Goal: Task Accomplishment & Management: Complete application form

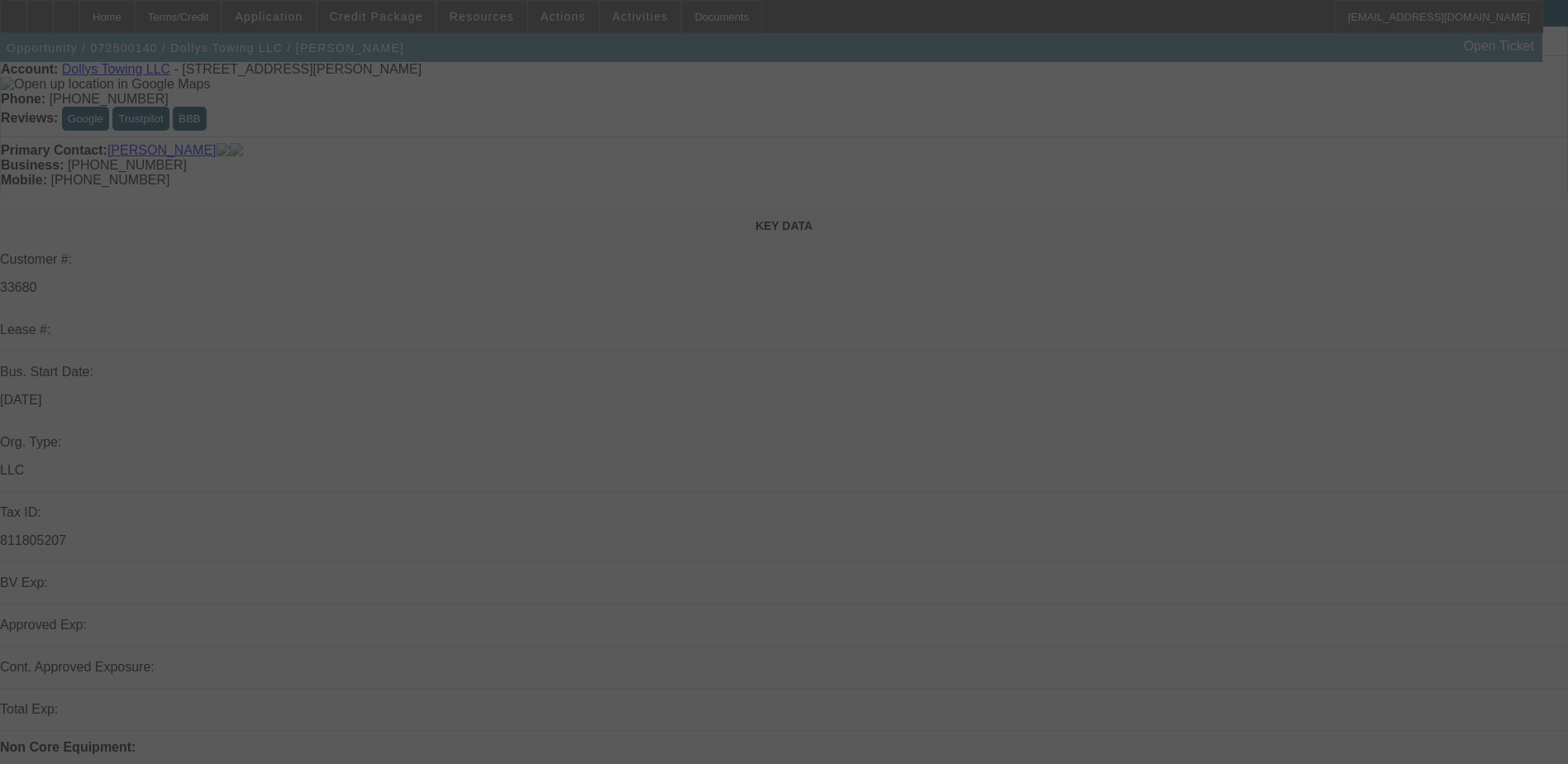
scroll to position [165, 0]
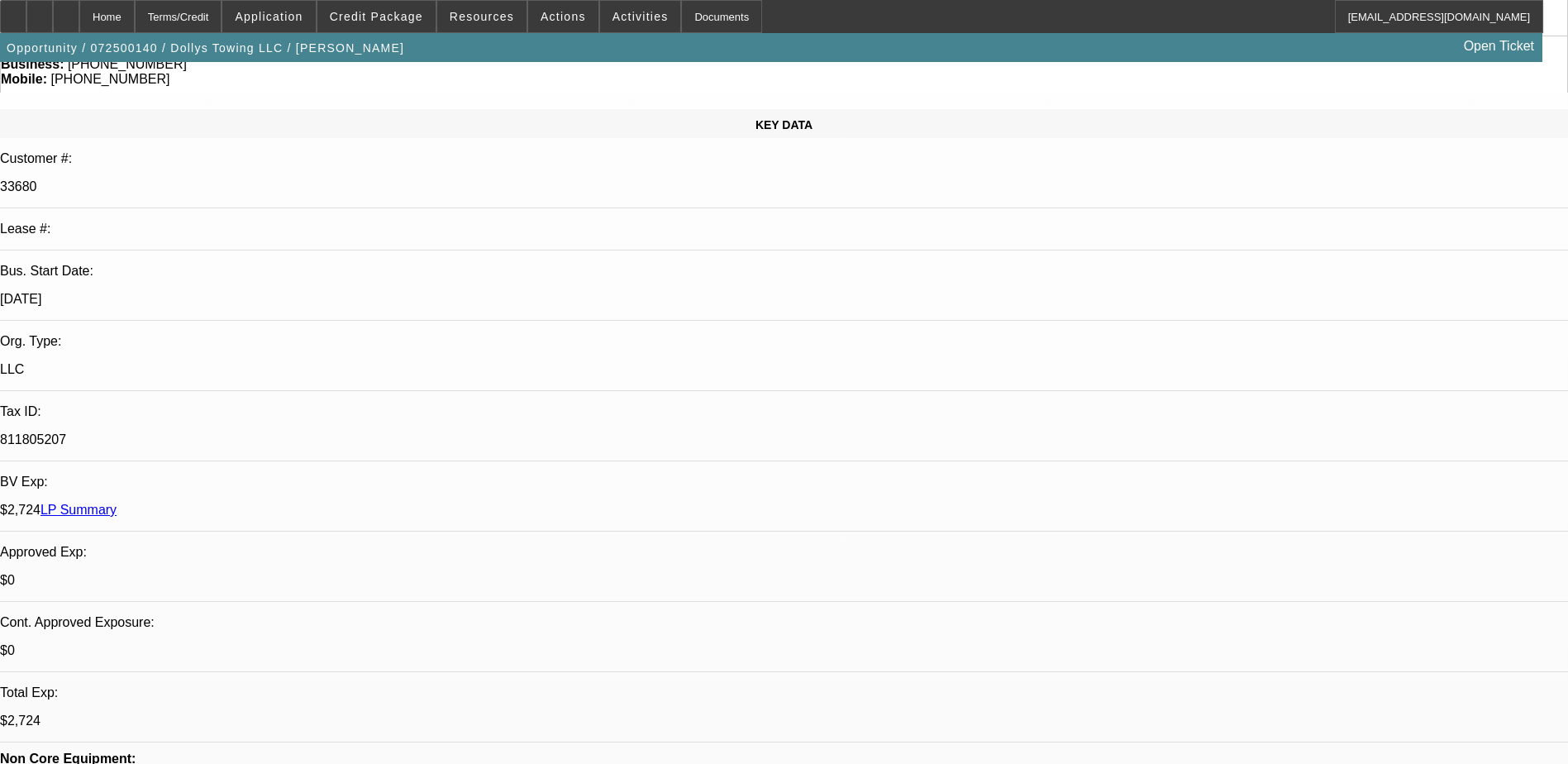
select select "0"
select select "2"
select select "0"
select select "19"
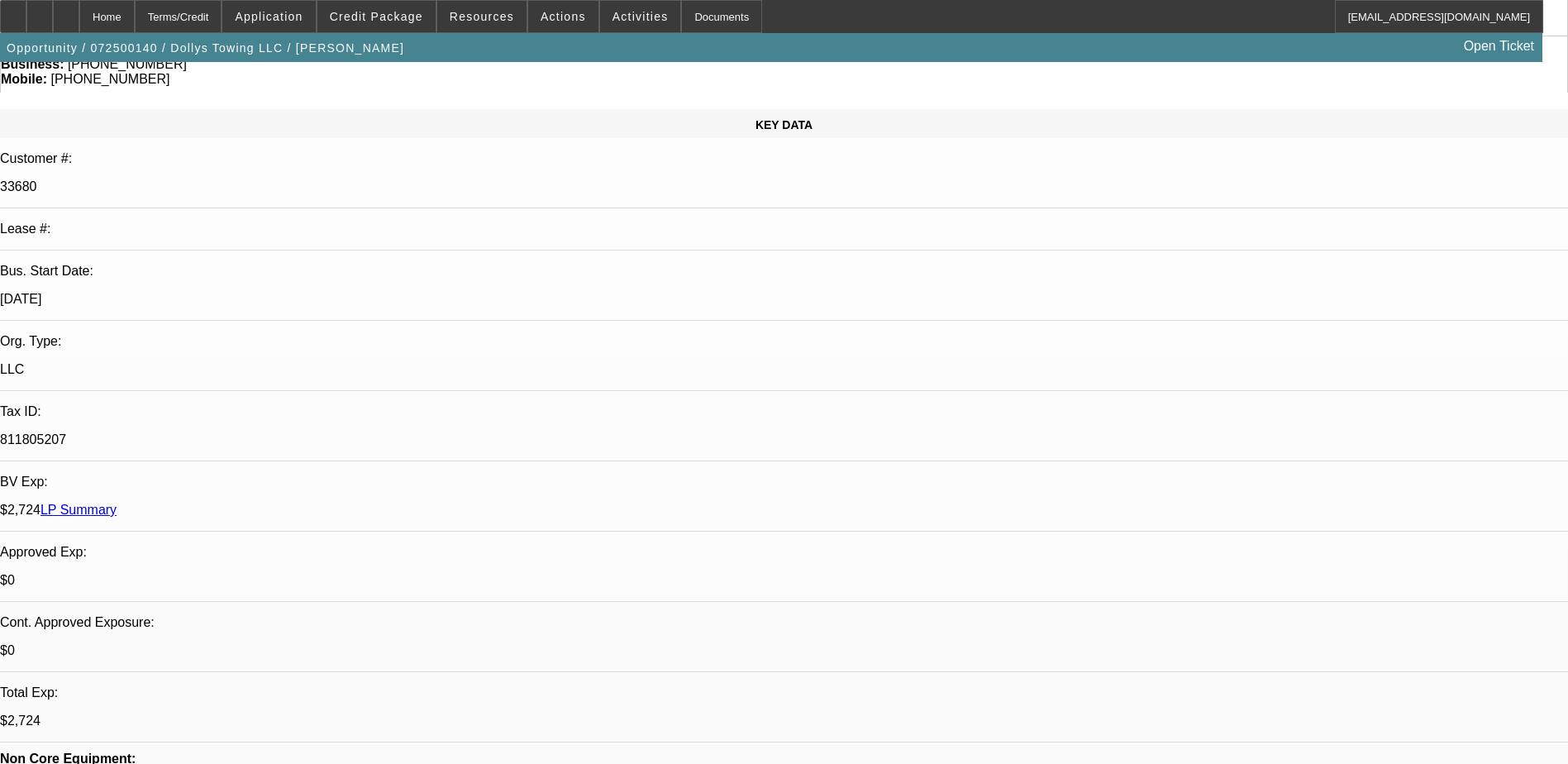
select select "0"
select select "2"
select select "0"
select select "19"
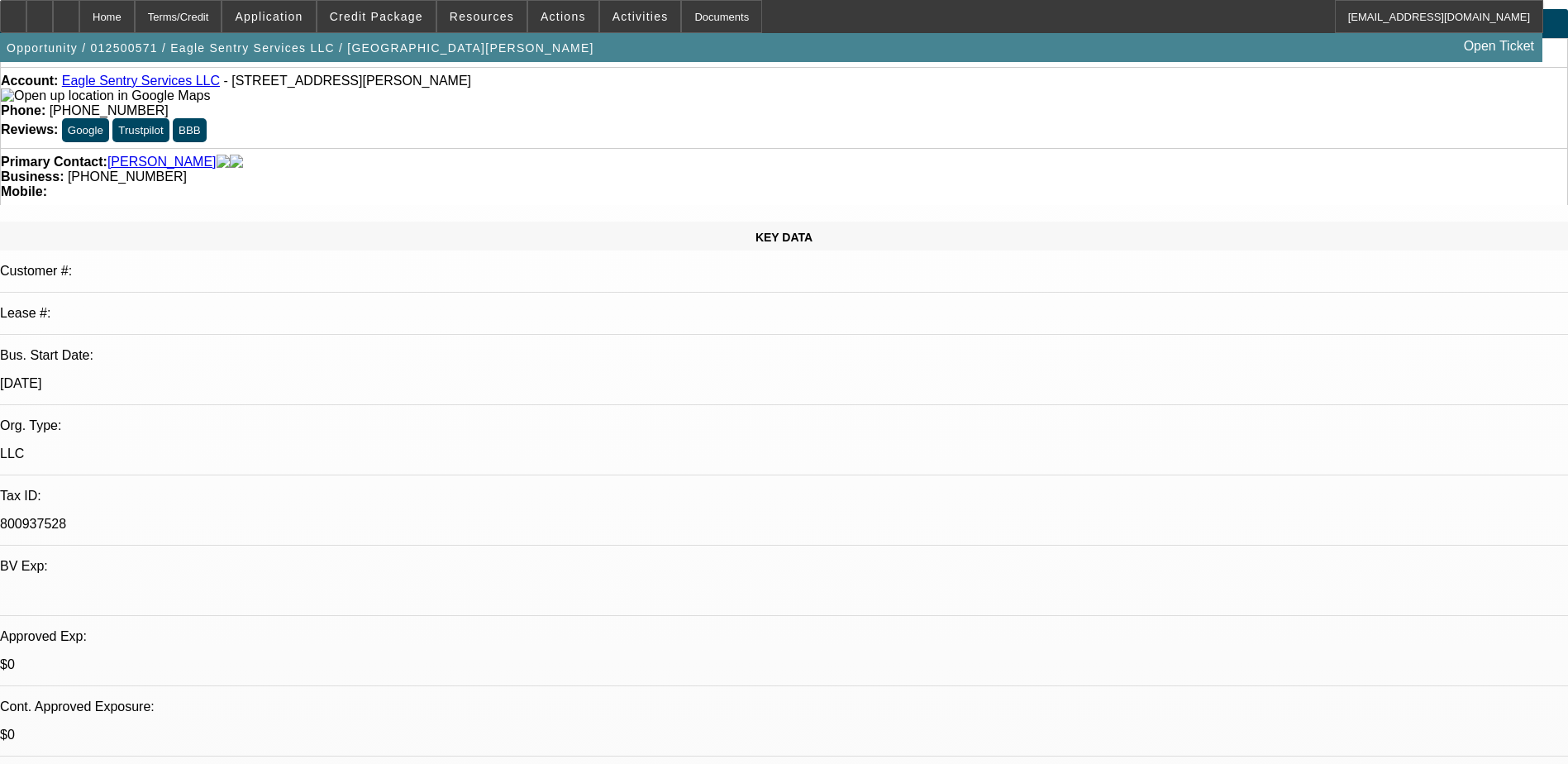
select select "0"
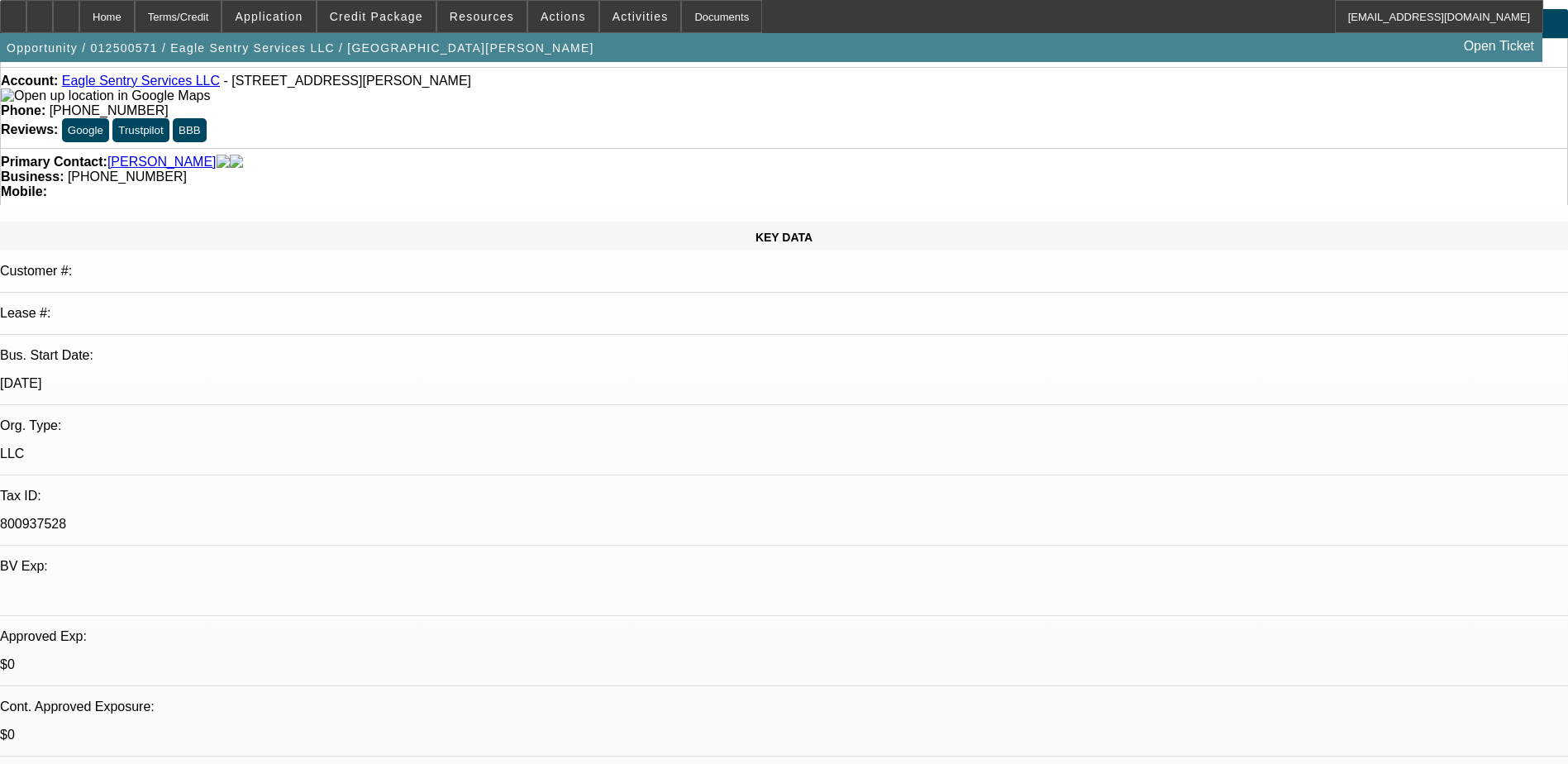
select select "0"
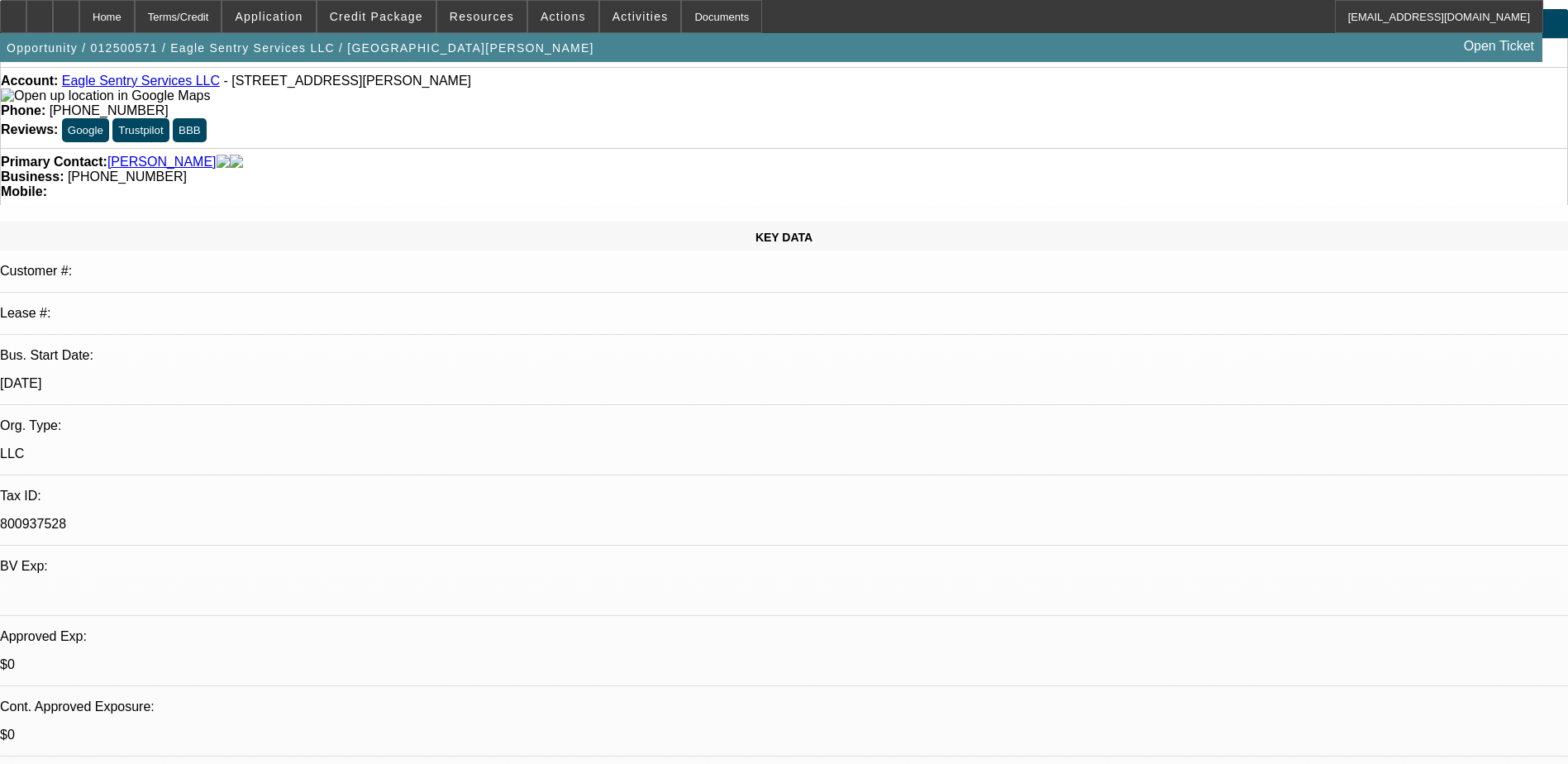
select select "2"
select select "0"
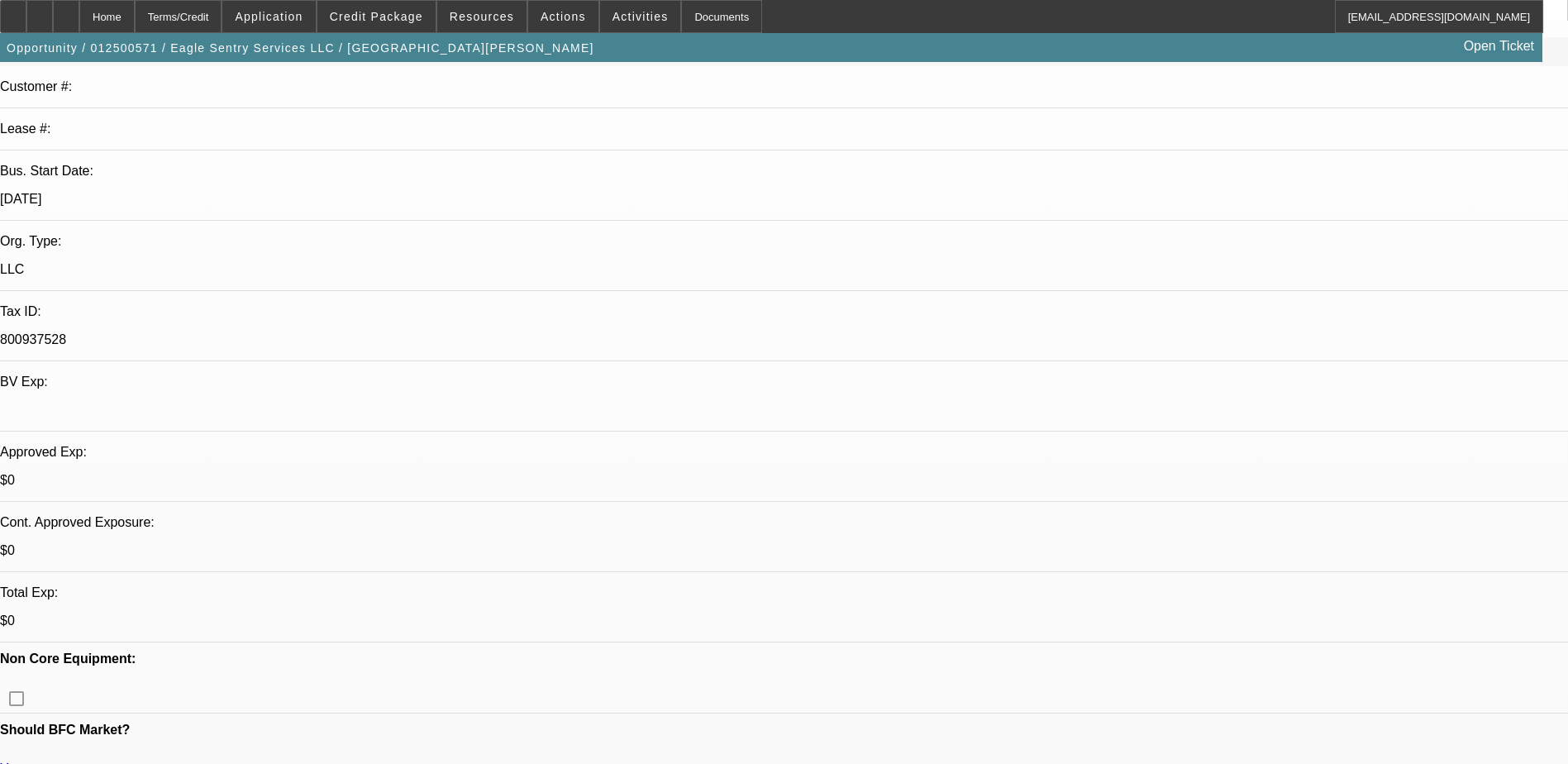
select select "1"
select select "6"
select select "1"
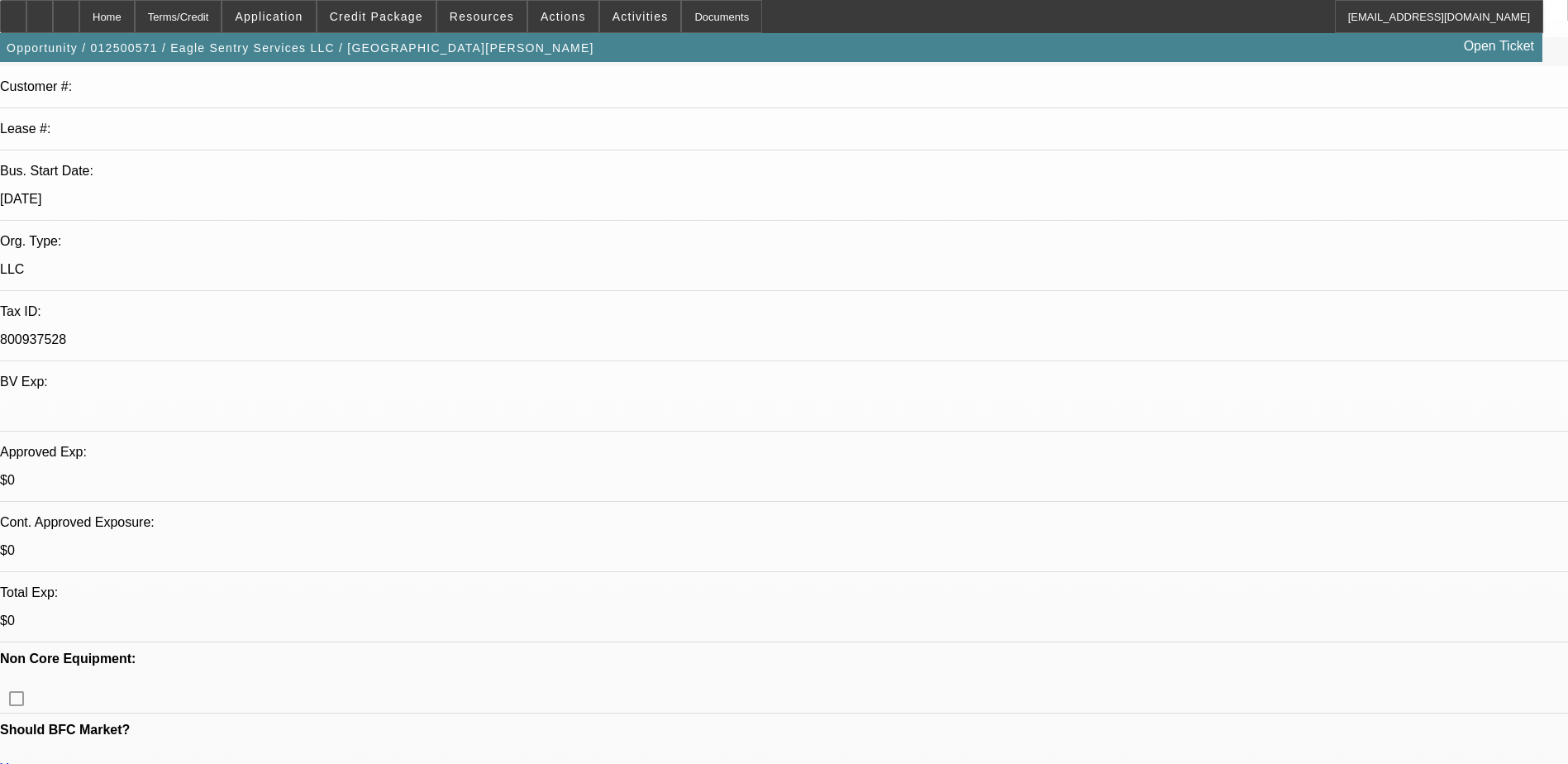
select select "6"
select select "1"
select select "6"
select select "1"
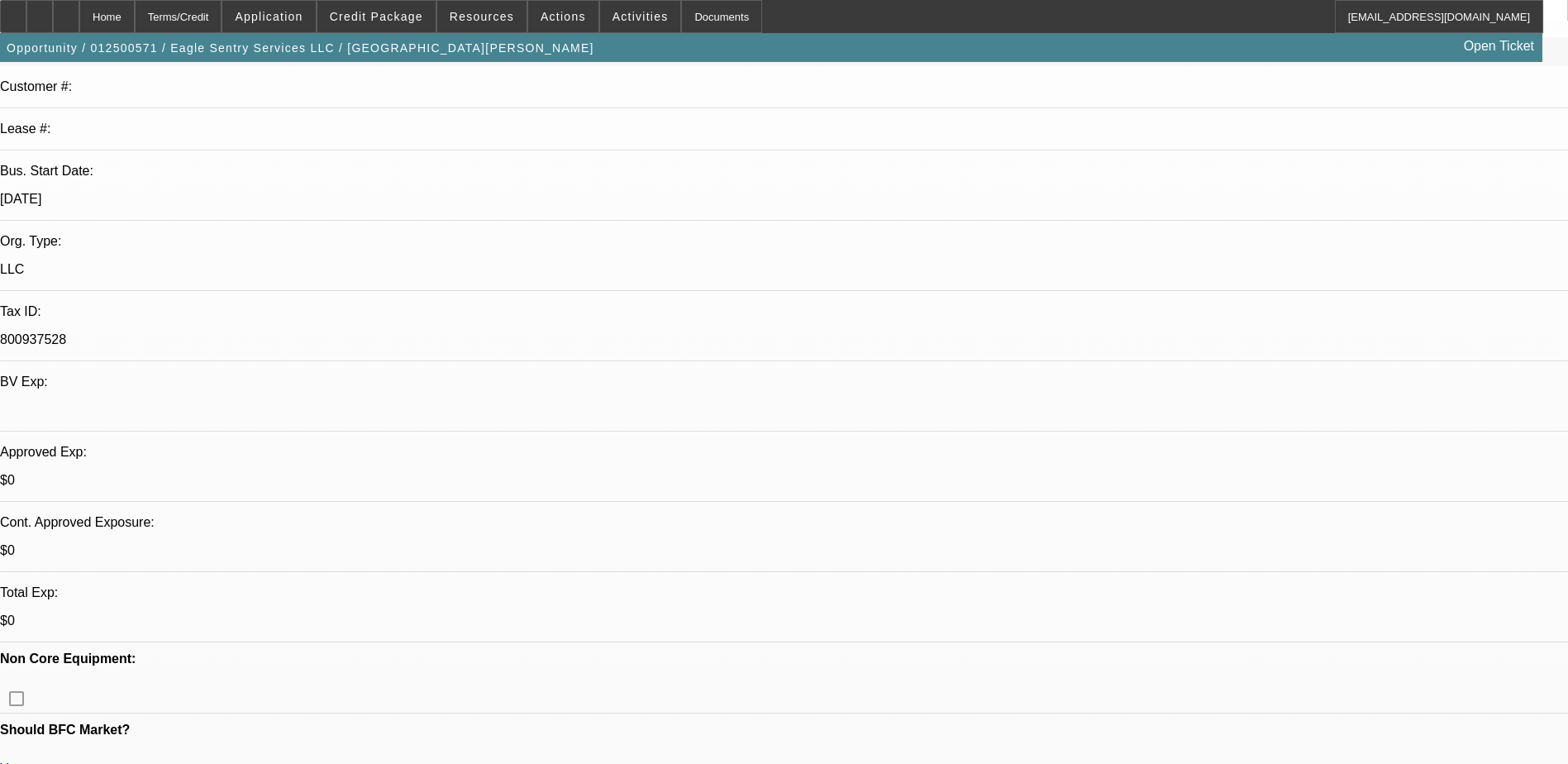
select select "2"
select select "6"
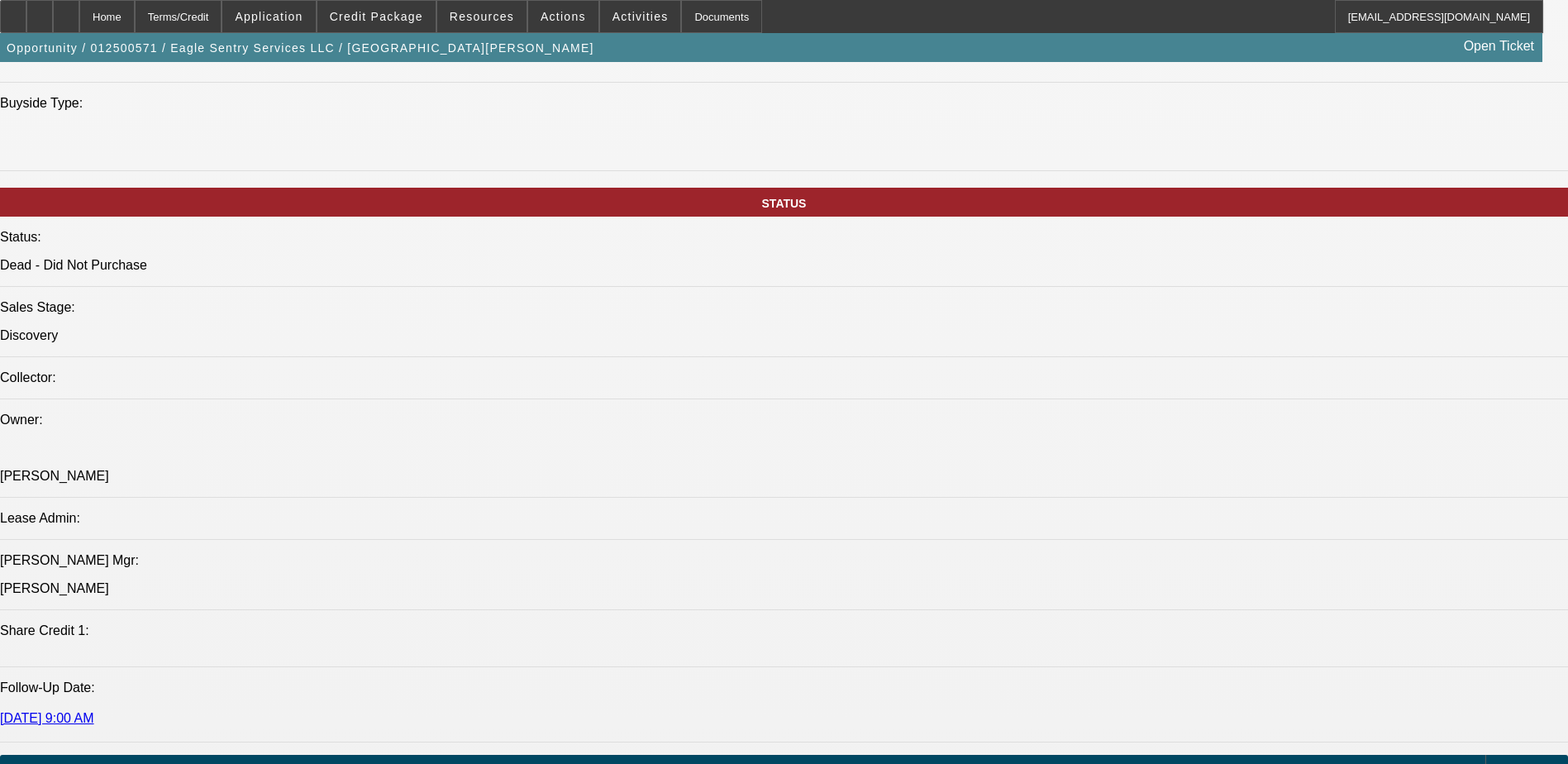
scroll to position [1819, 0]
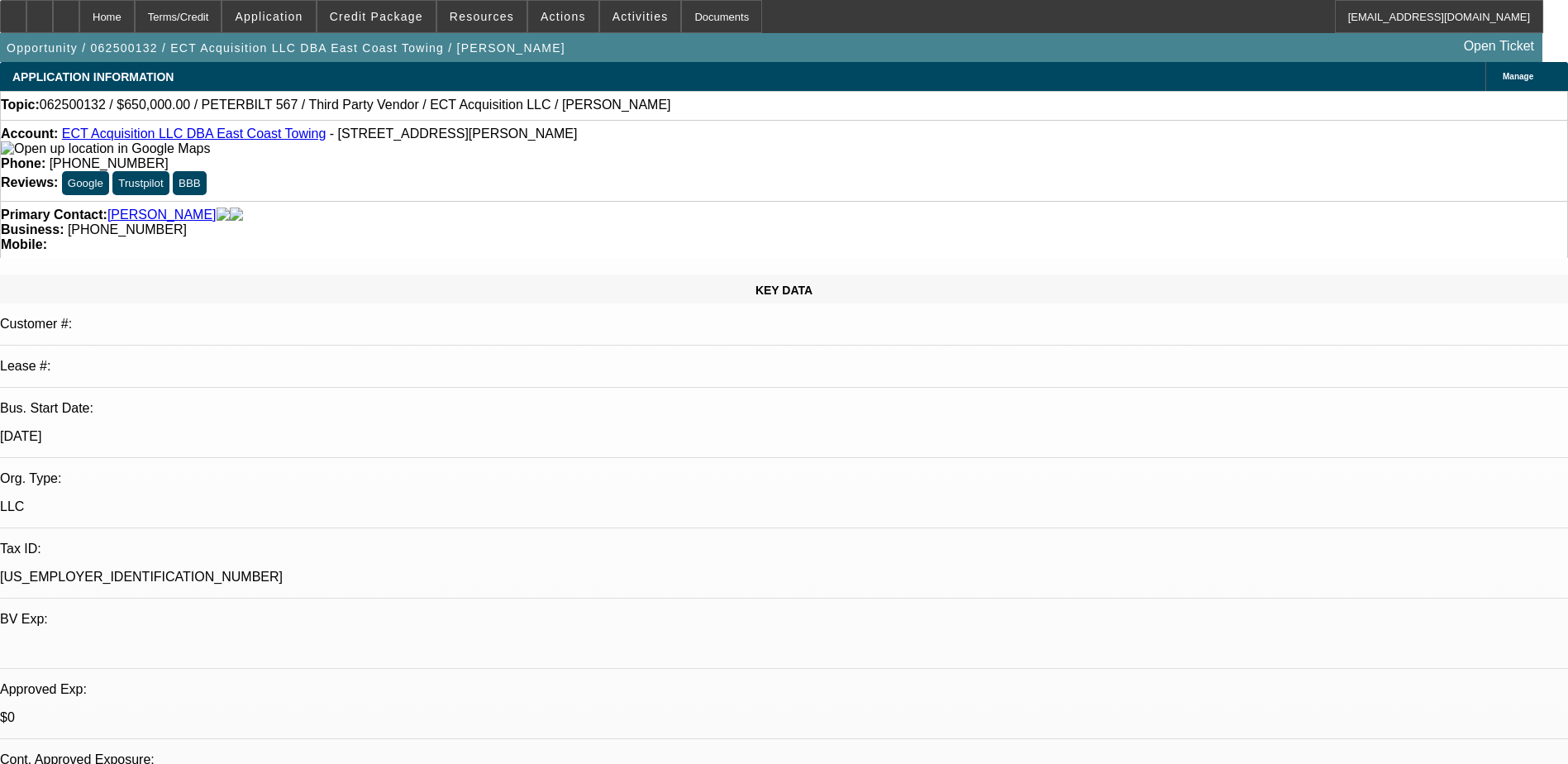
select select "0"
select select "2"
select select "0"
select select "2"
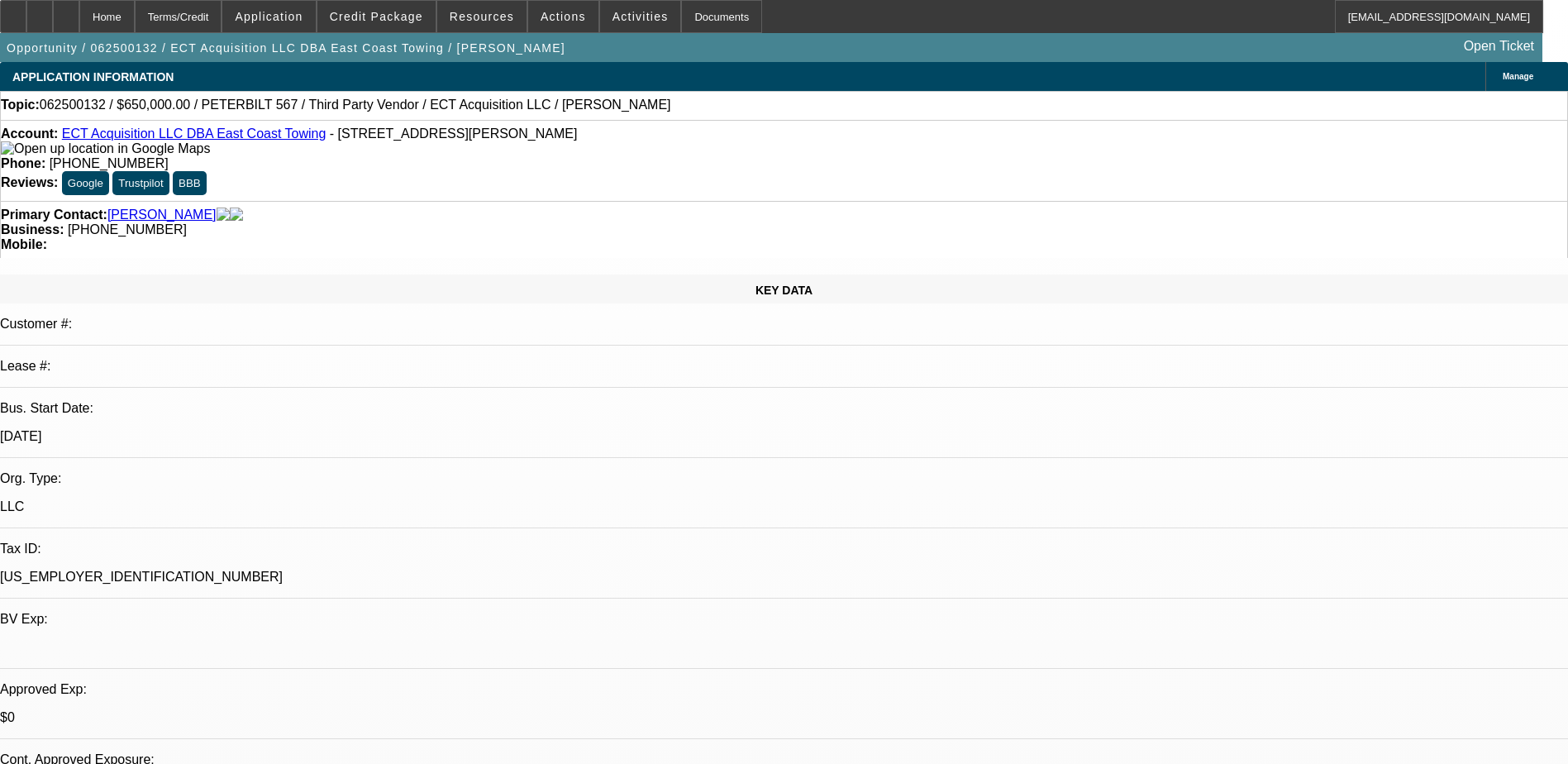
select select "0"
select select "0.2"
select select "2"
select select "0"
select select "0.15"
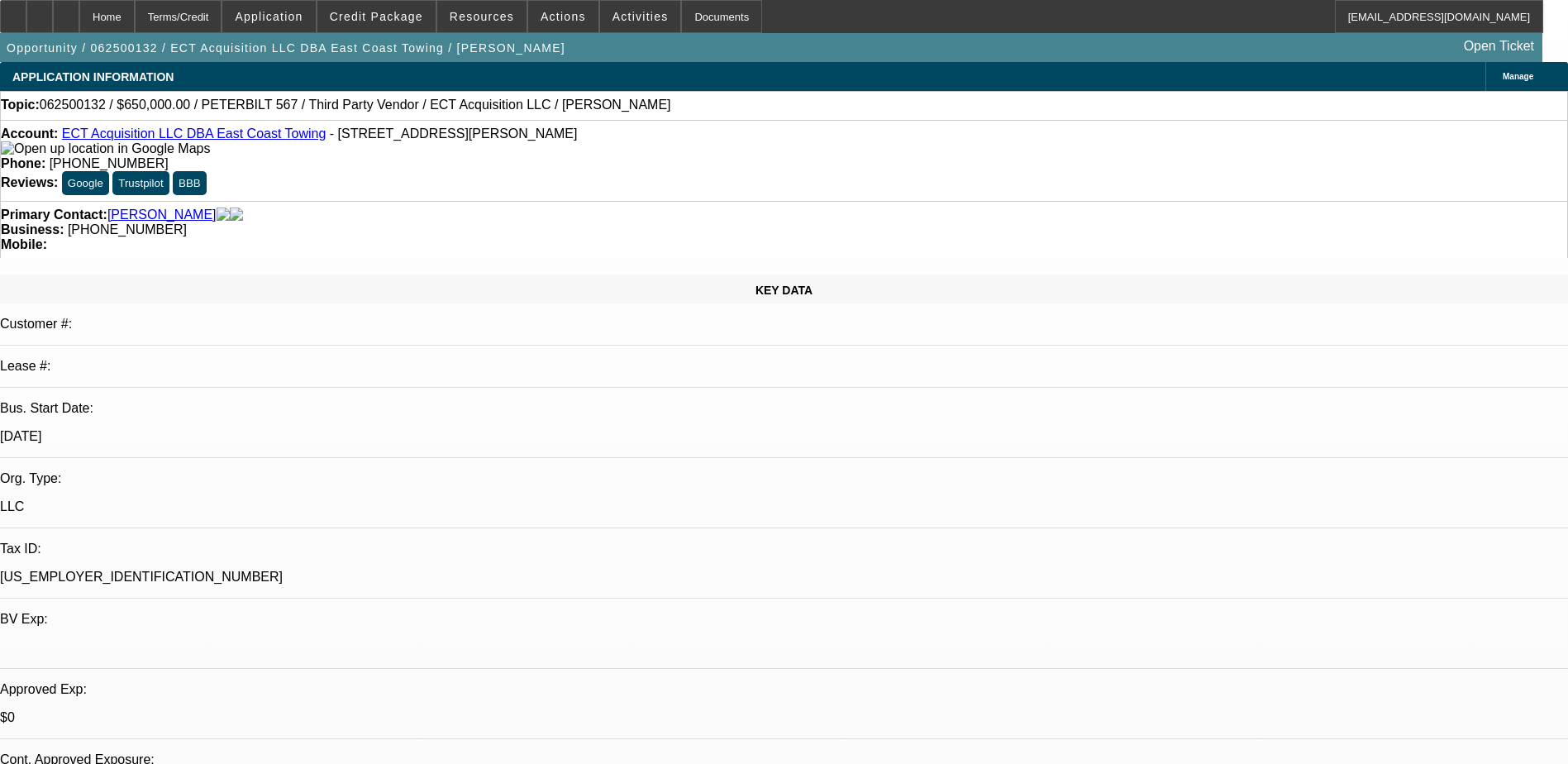
select select "2"
select select "0"
select select "1"
select select "2"
select select "6"
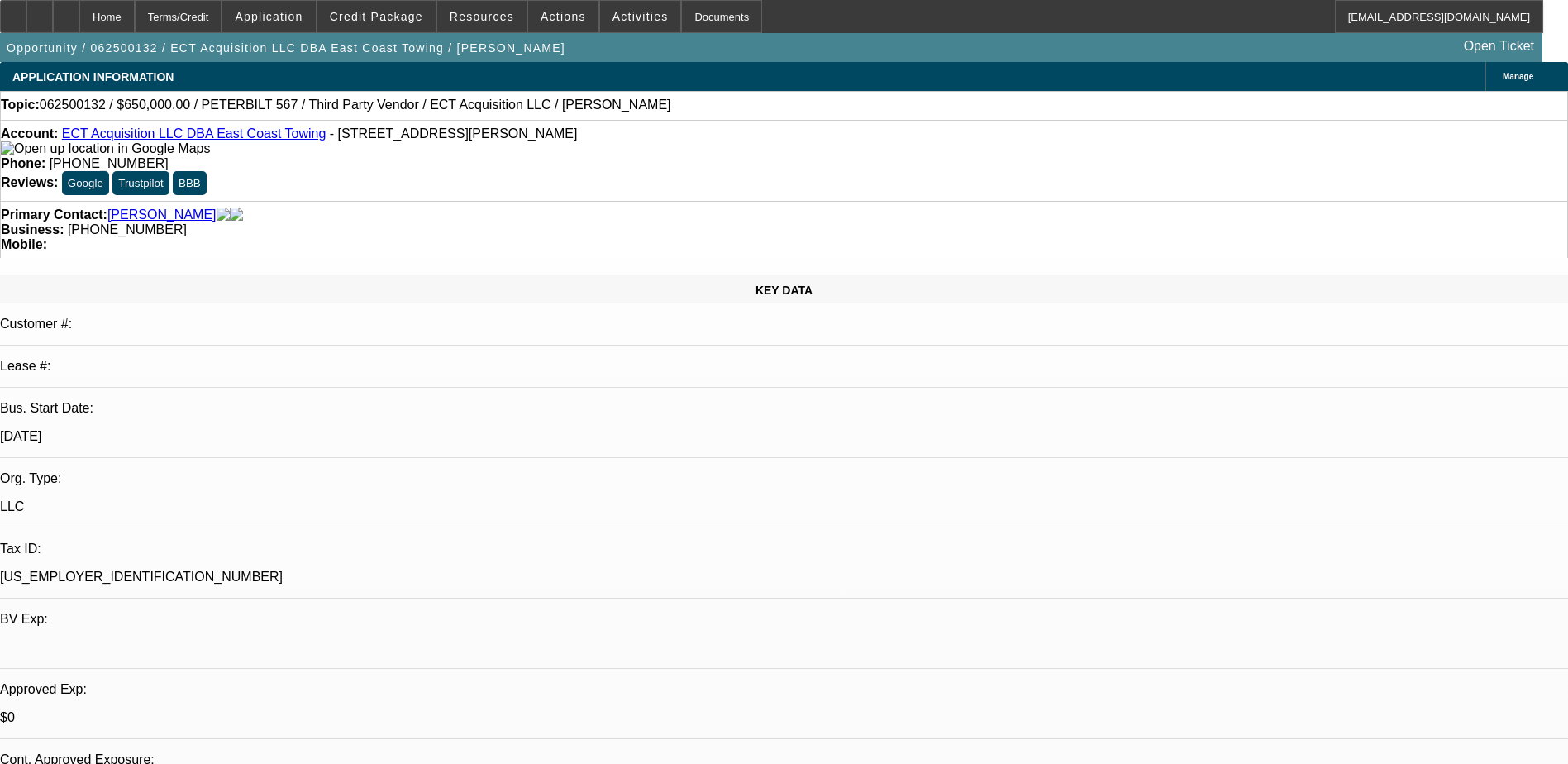
select select "1"
select select "2"
select select "6"
select select "1"
select select "2"
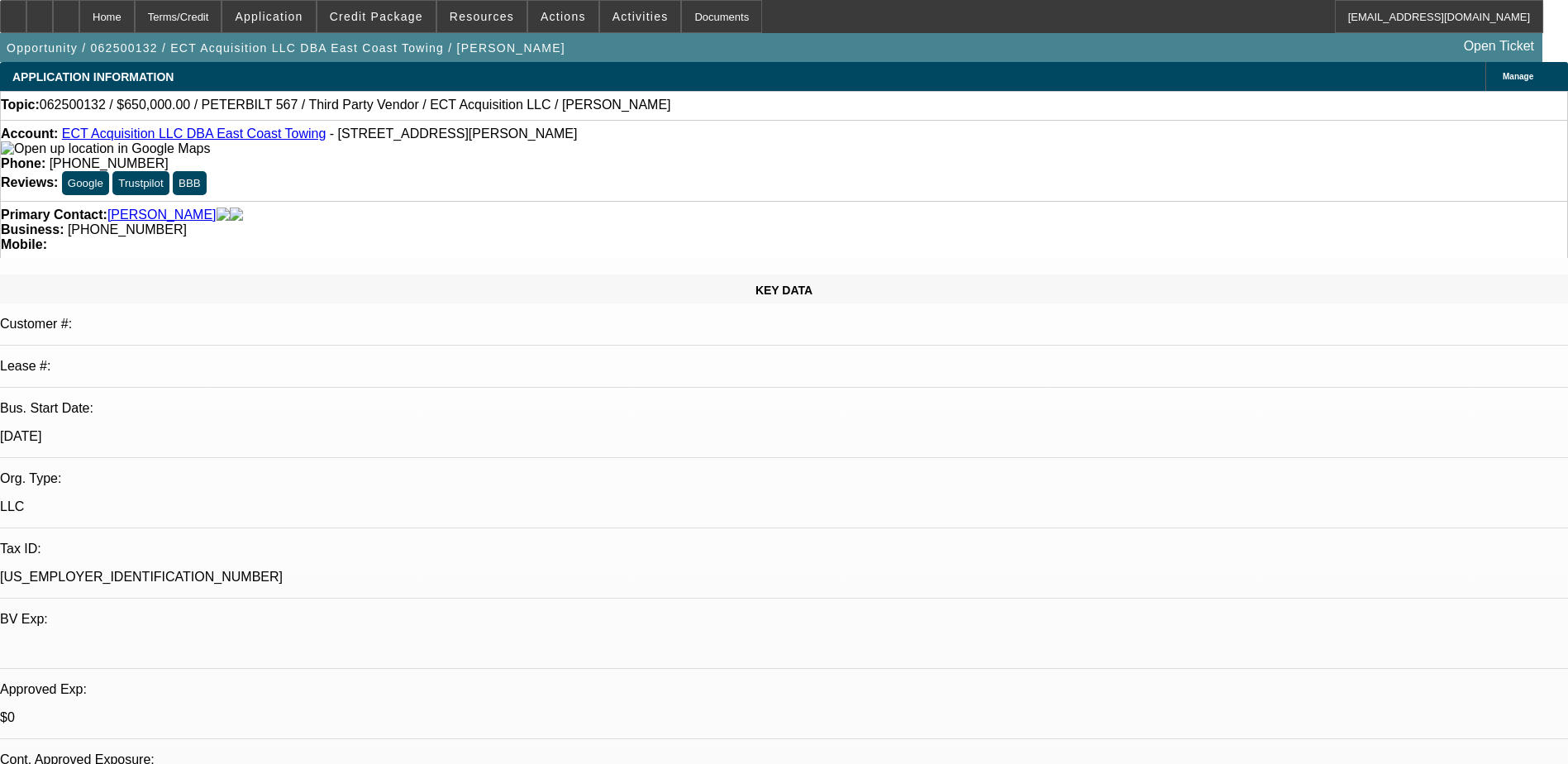
select select "6"
select select "1"
select select "2"
select select "6"
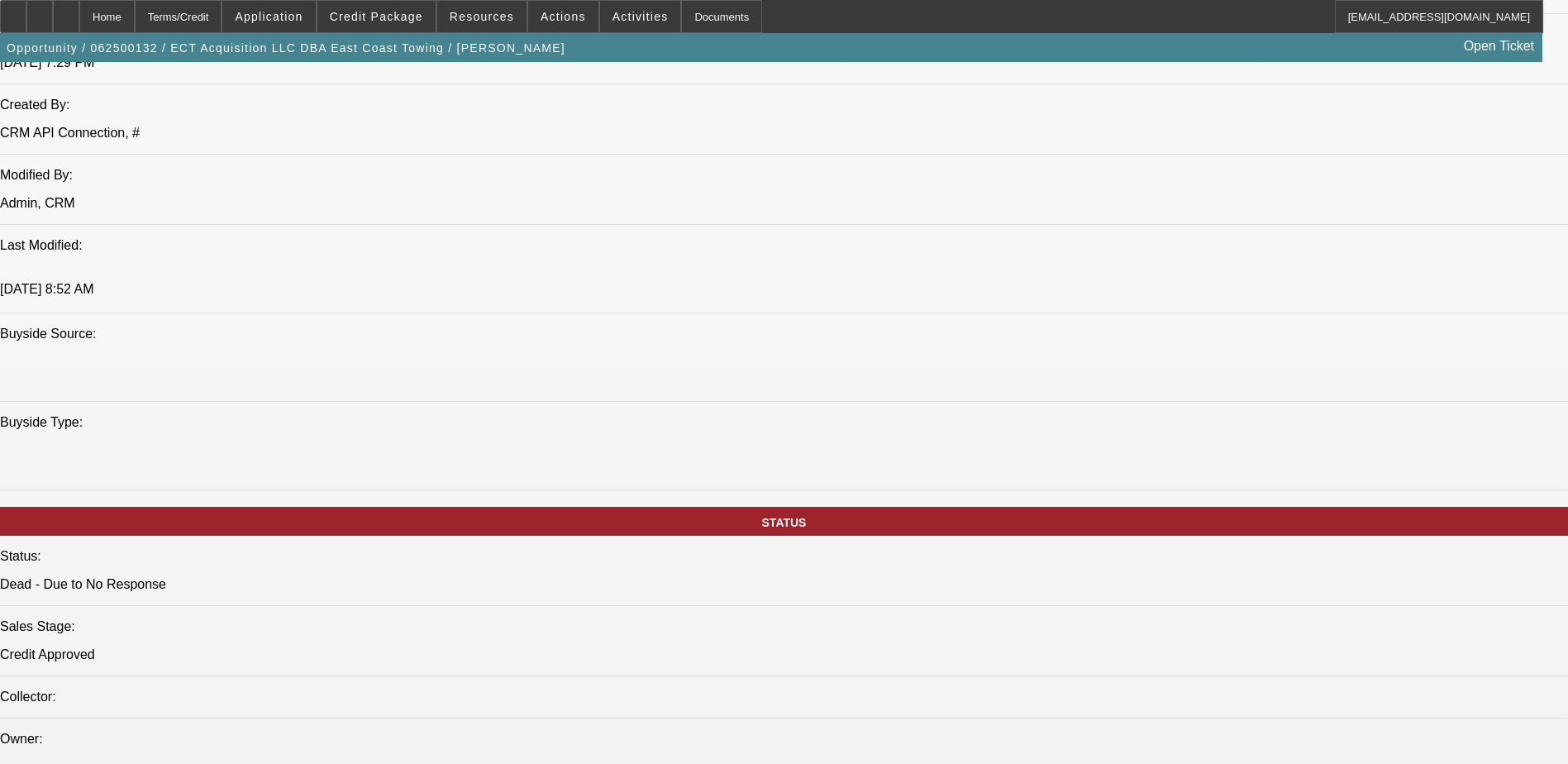
scroll to position [1482, 0]
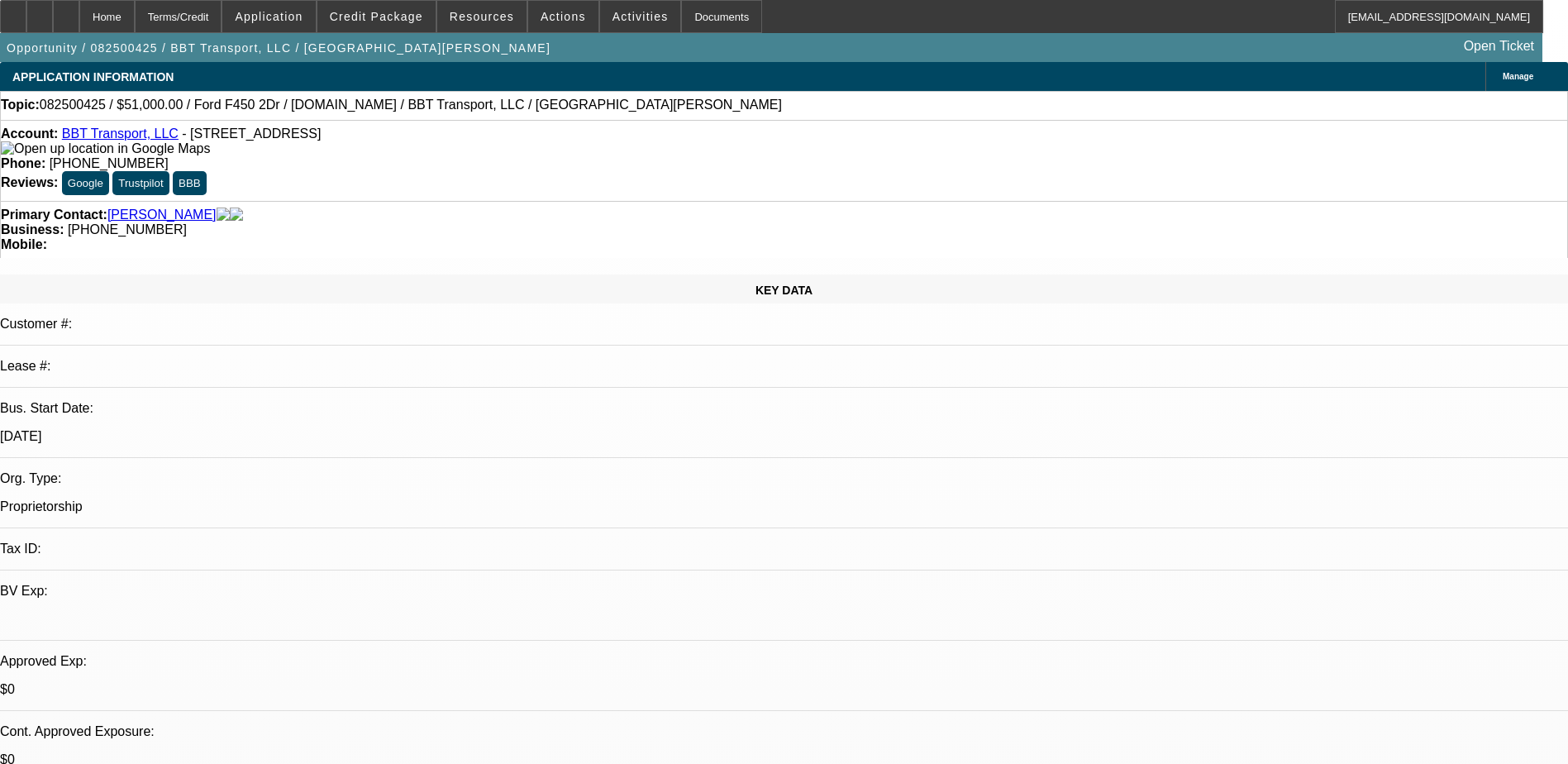
select select "0"
select select "2"
select select "0.1"
select select "0"
select select "2"
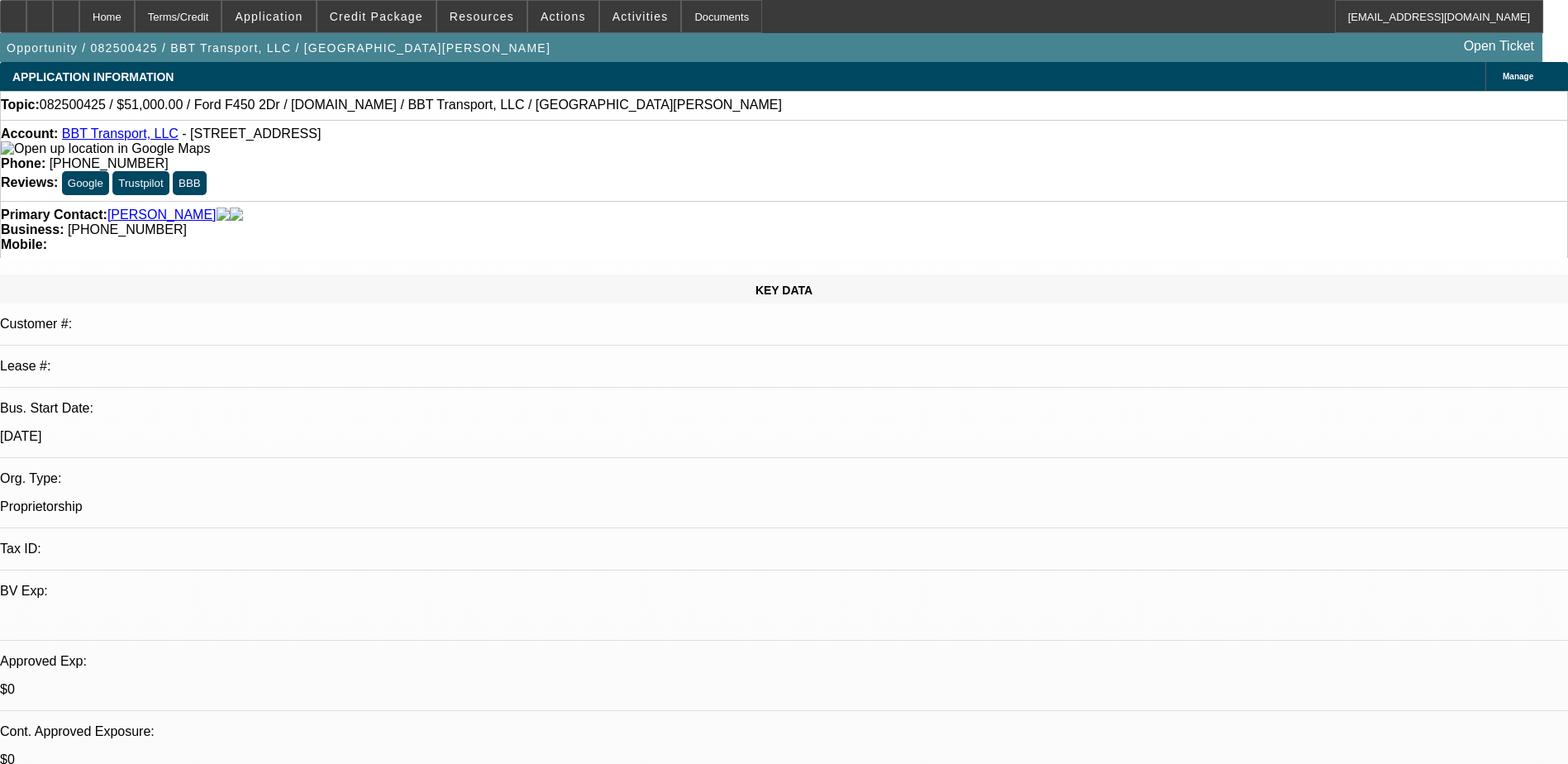
select select "0.1"
select select "1"
select select "2"
select select "4"
select select "1"
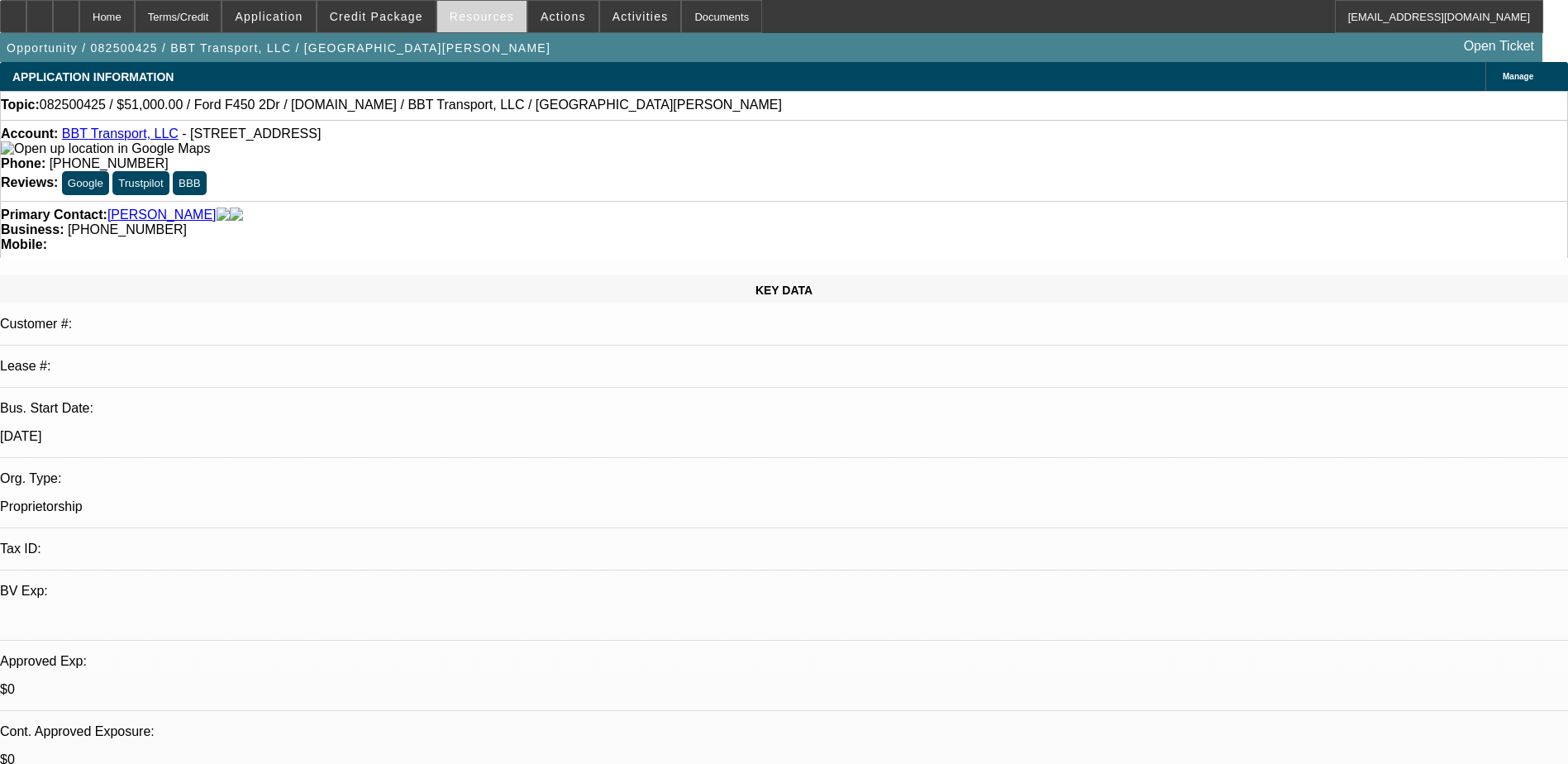
select select "2"
select select "4"
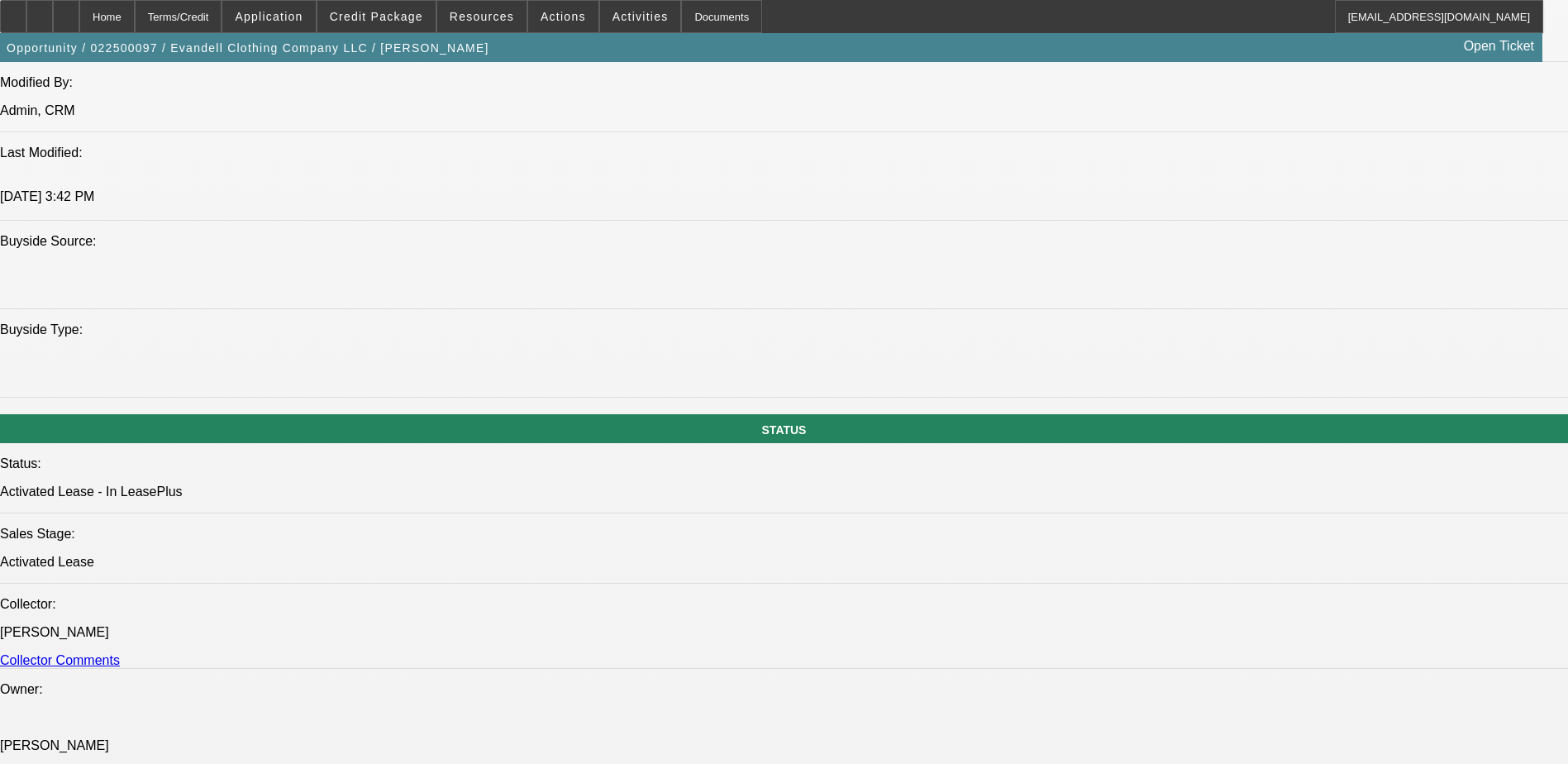
select select "0"
select select "0.1"
select select "0"
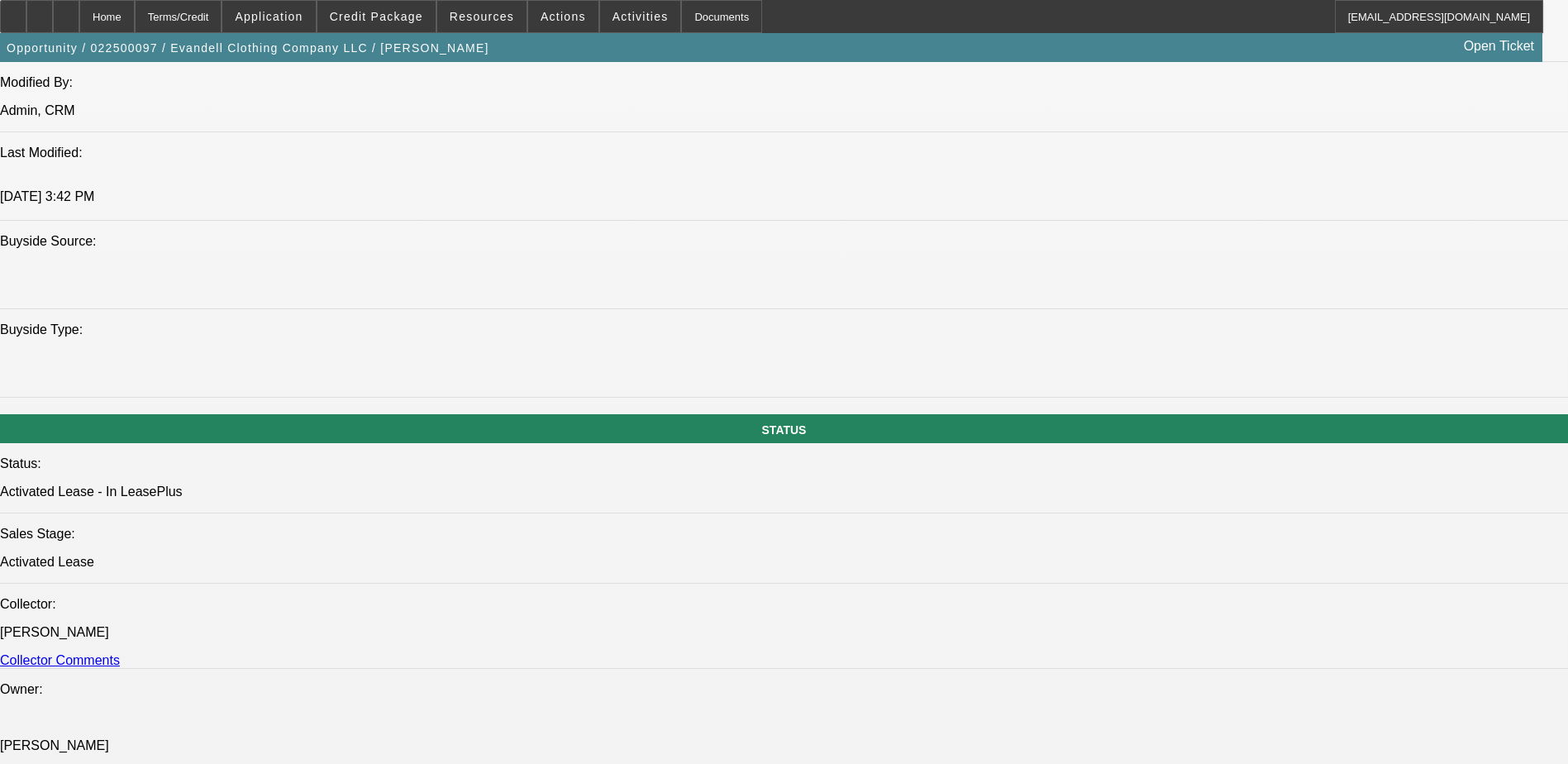
select select "0.1"
select select "0"
select select "0.1"
select select "0"
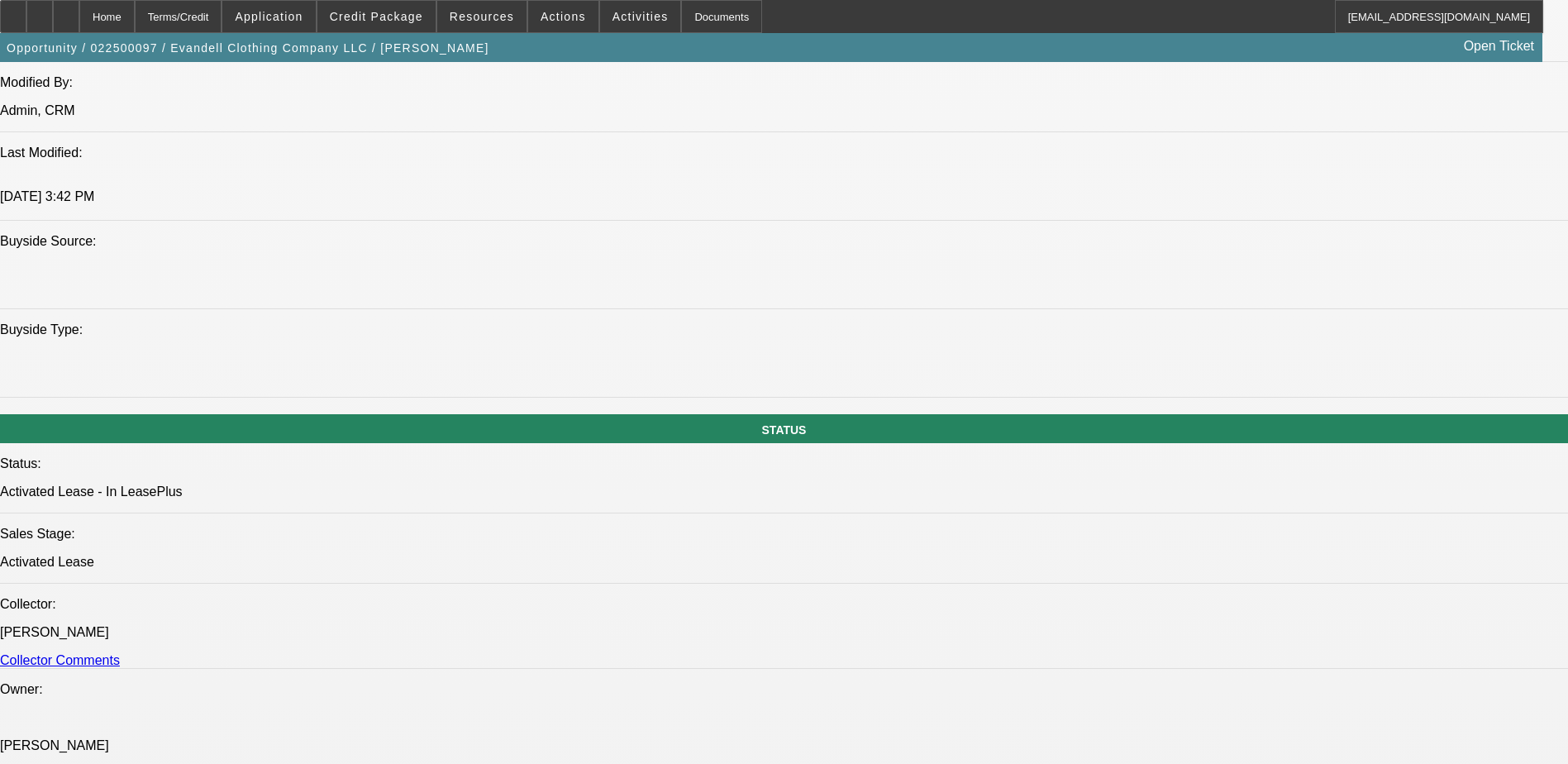
select select "0"
select select "0.1"
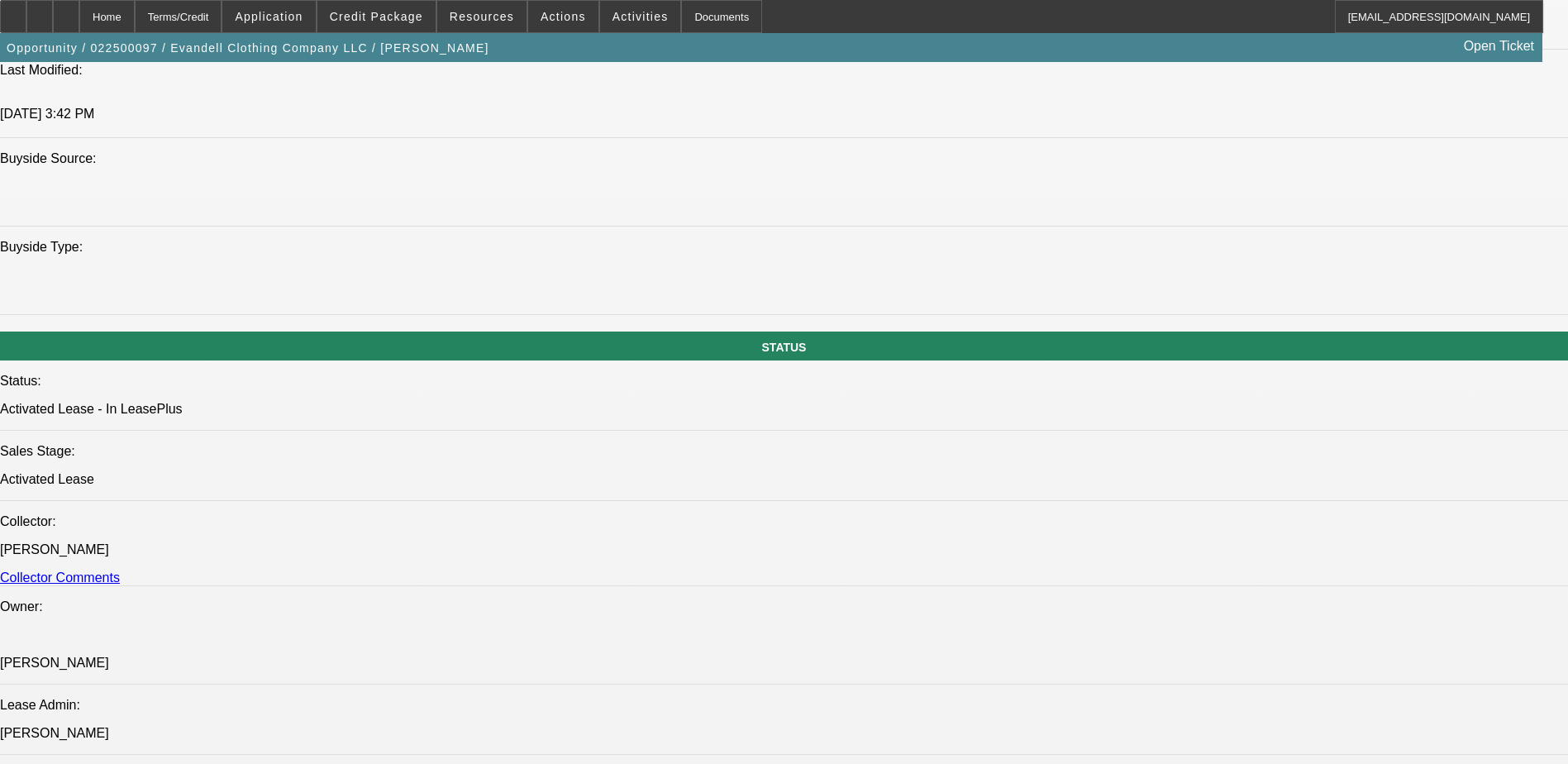
select select "1"
select select "4"
select select "1"
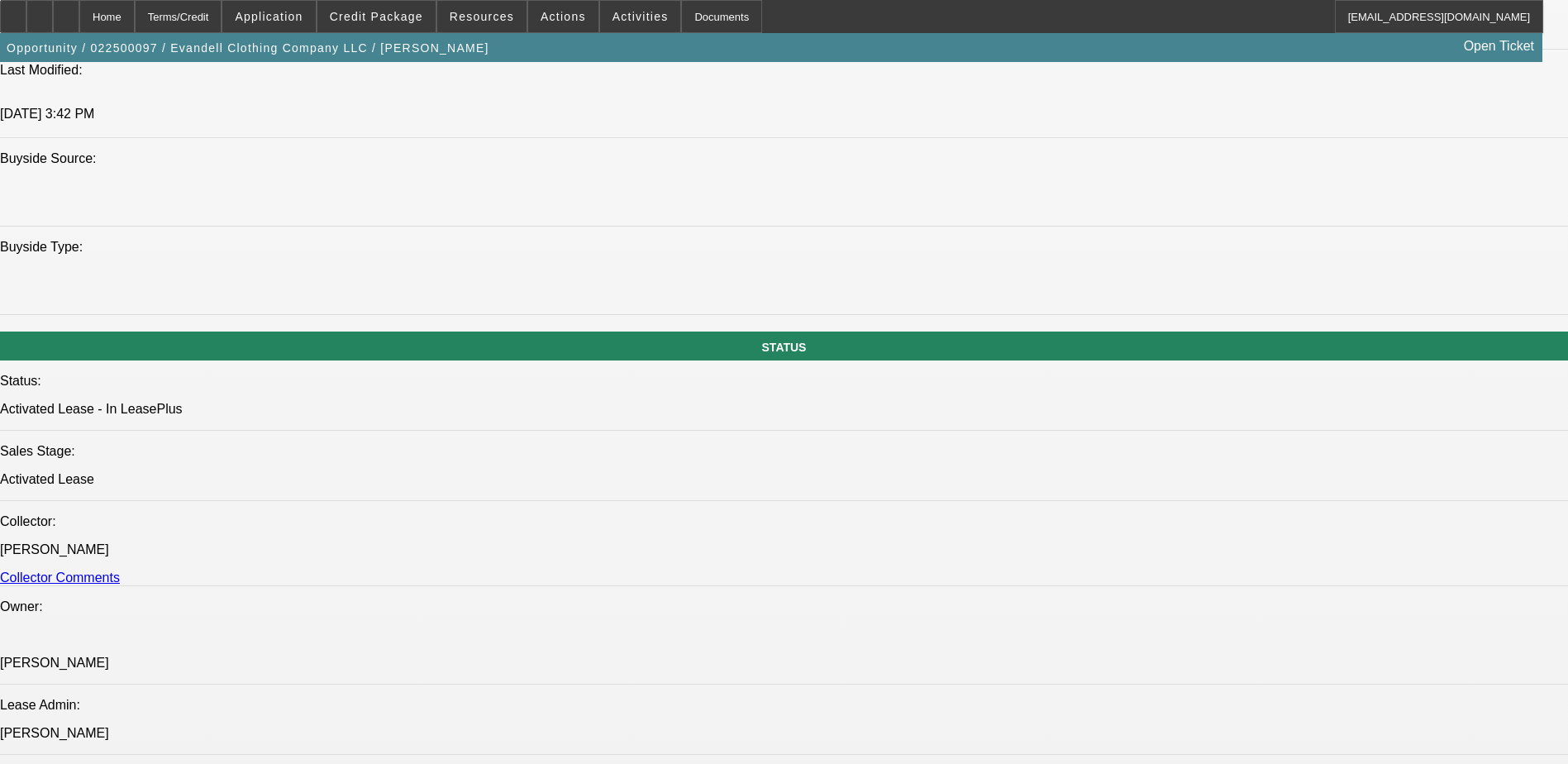
select select "4"
select select "1"
select select "4"
select select "1"
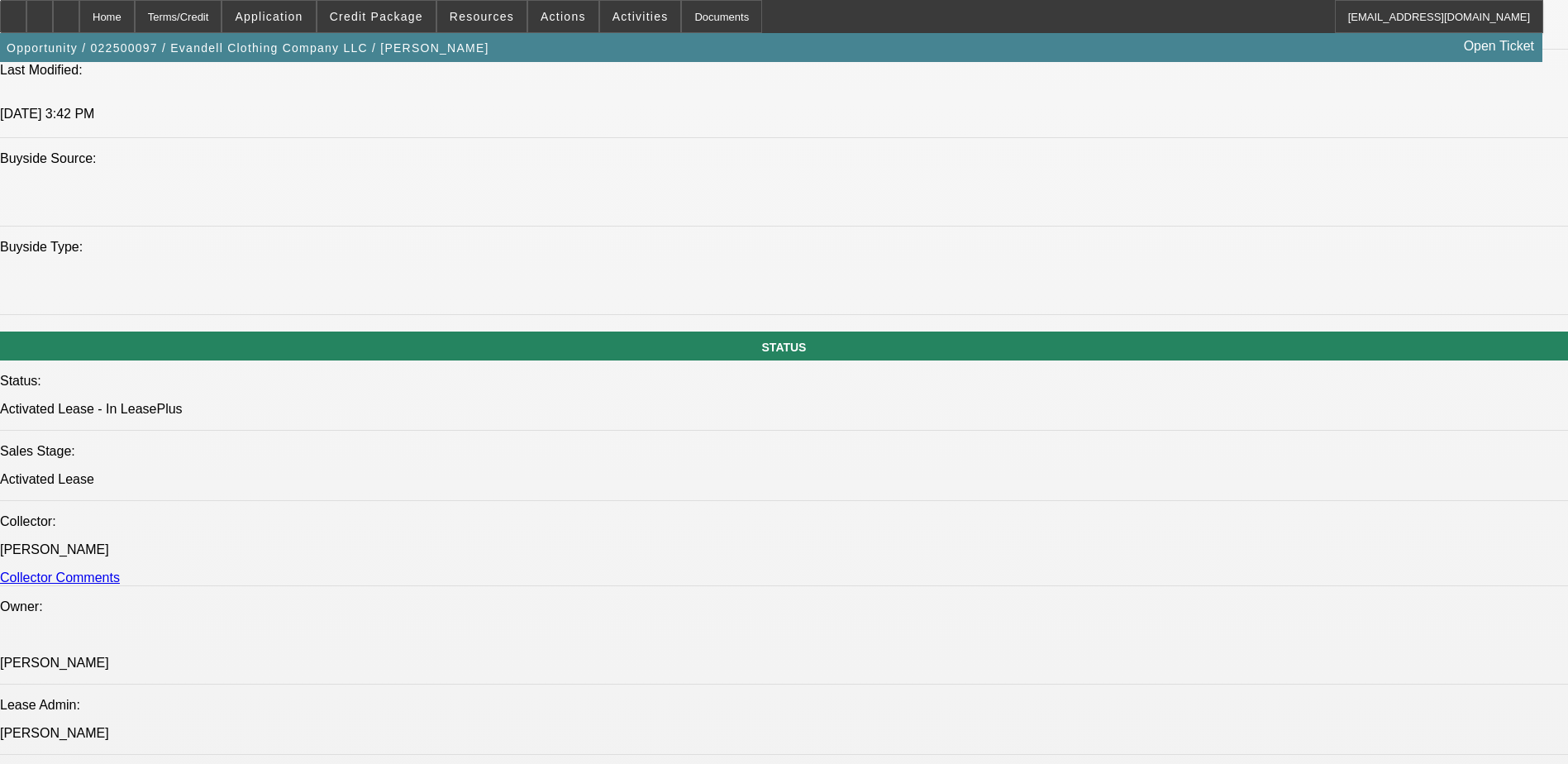
select select "1"
select select "4"
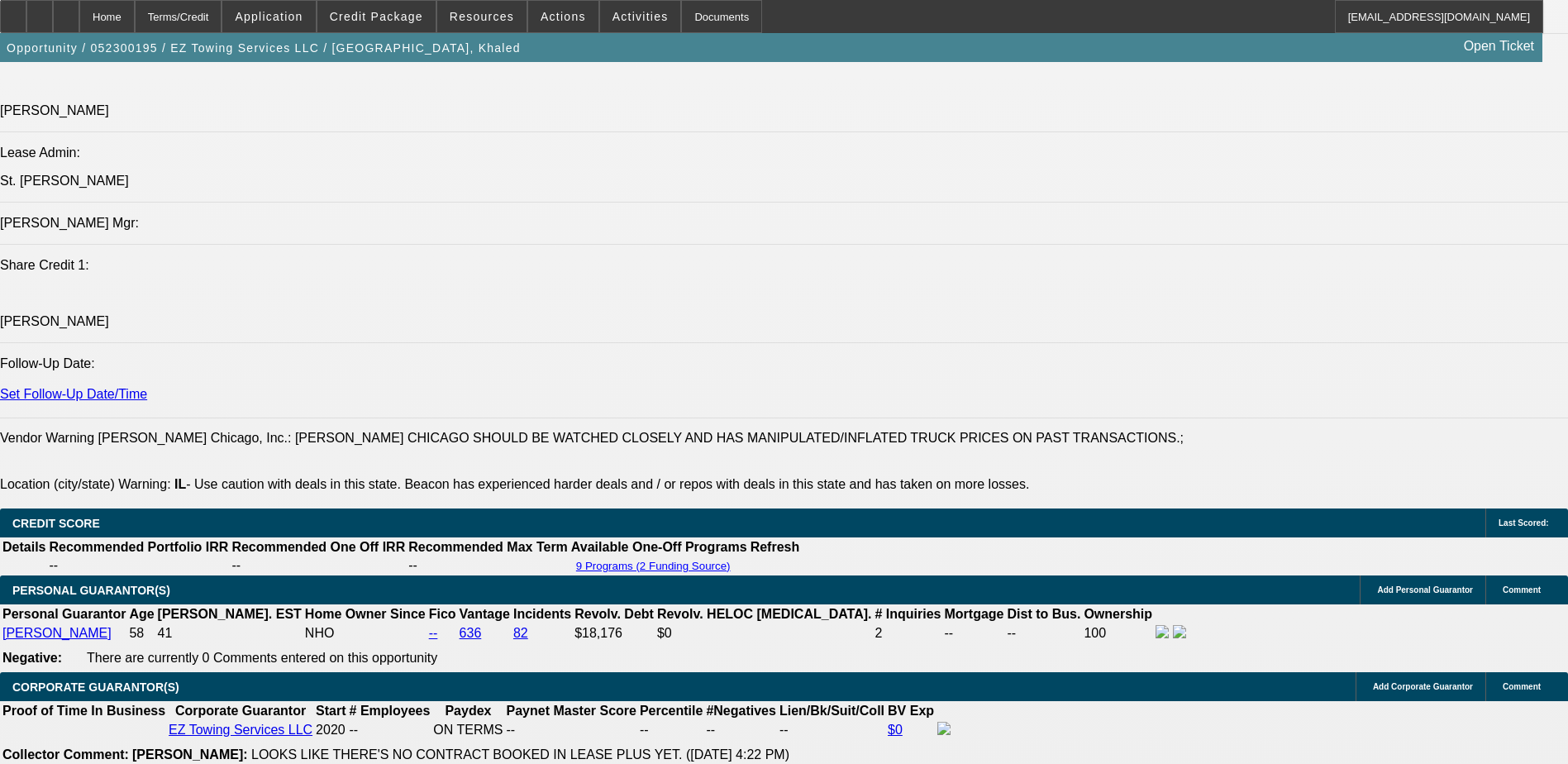
select select "0"
select select "2"
select select "0"
select select "2"
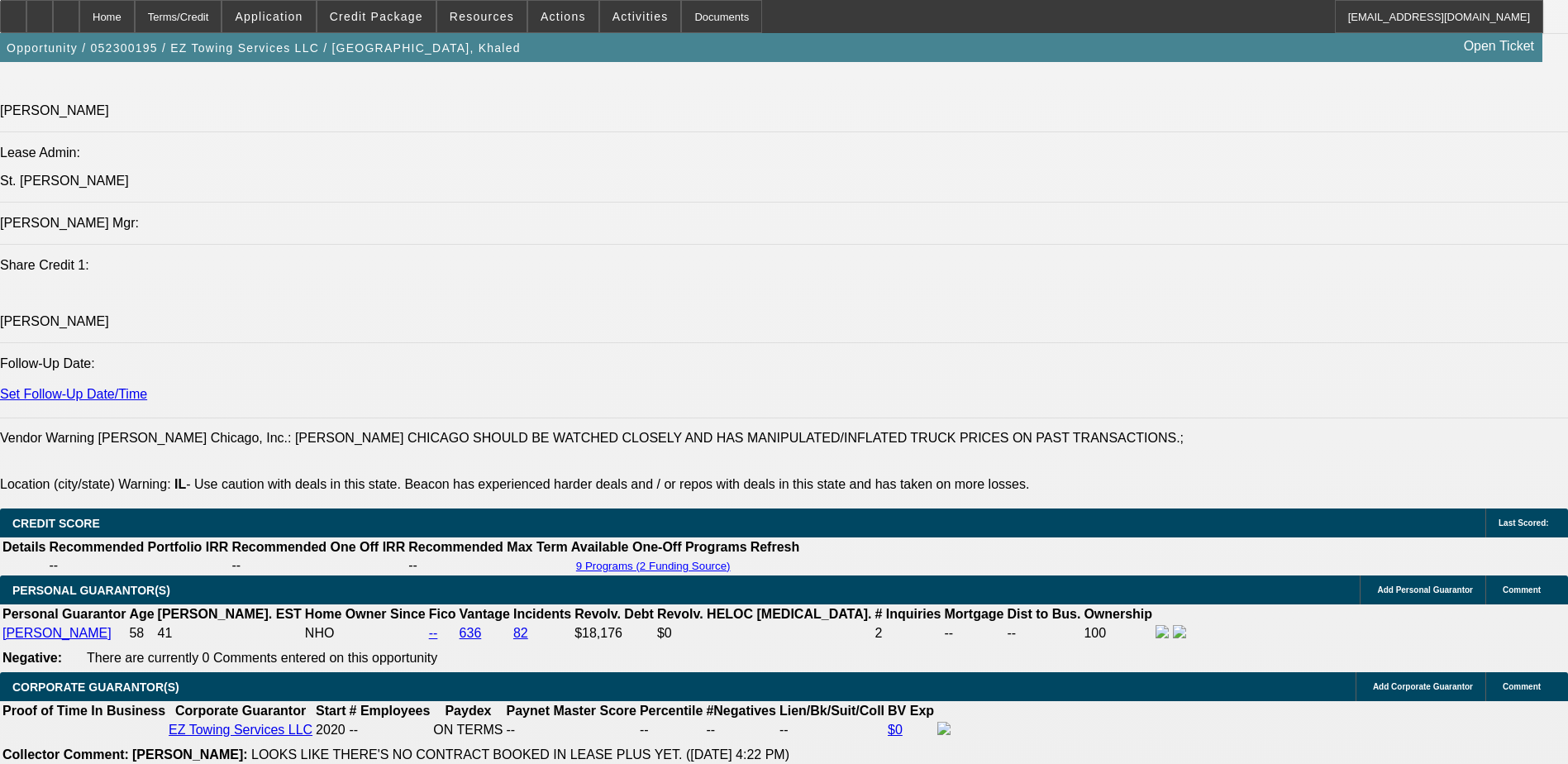
select select "0"
select select "2"
select select "0.1"
select select "0"
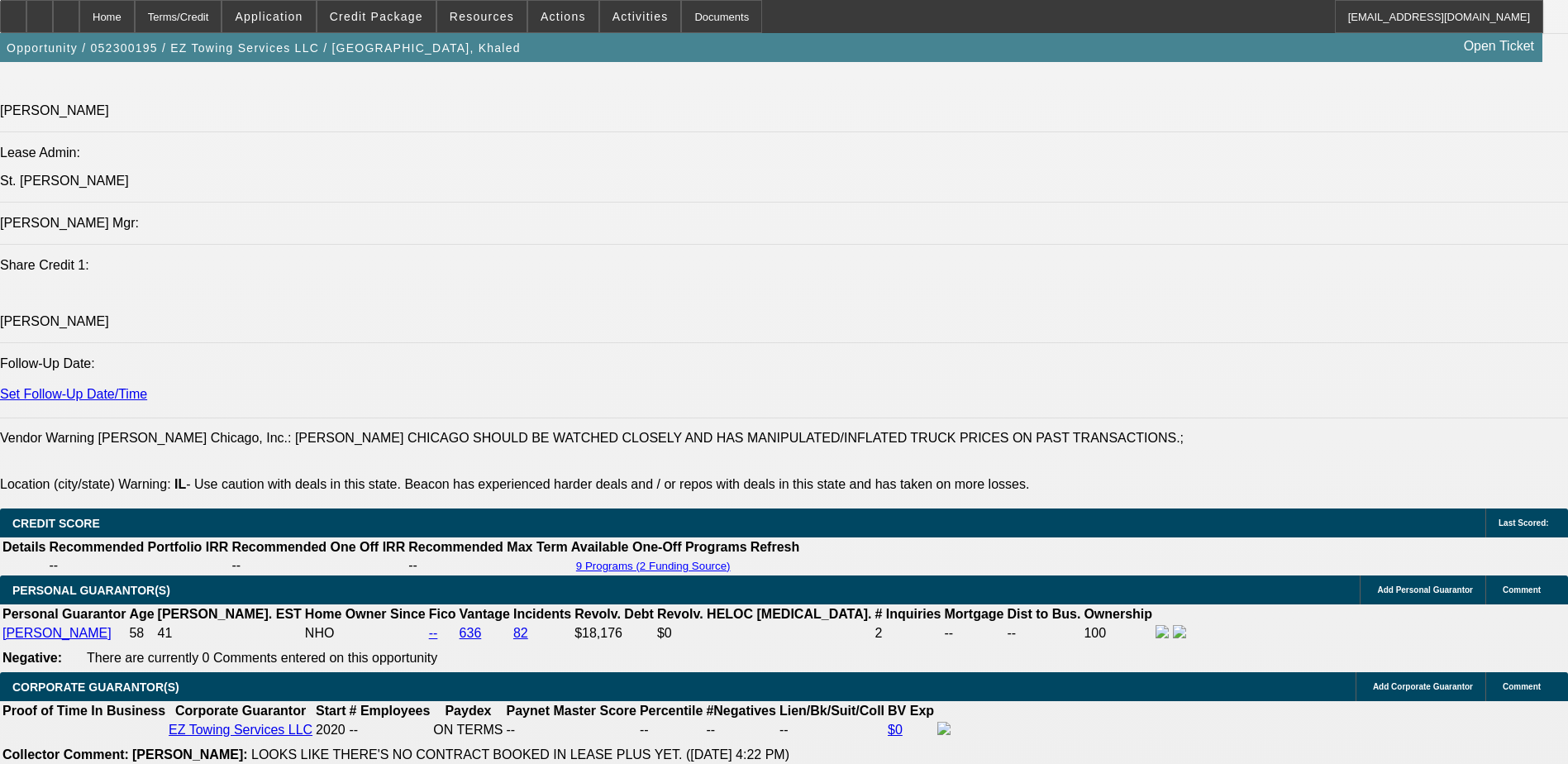
select select "2"
select select "0.1"
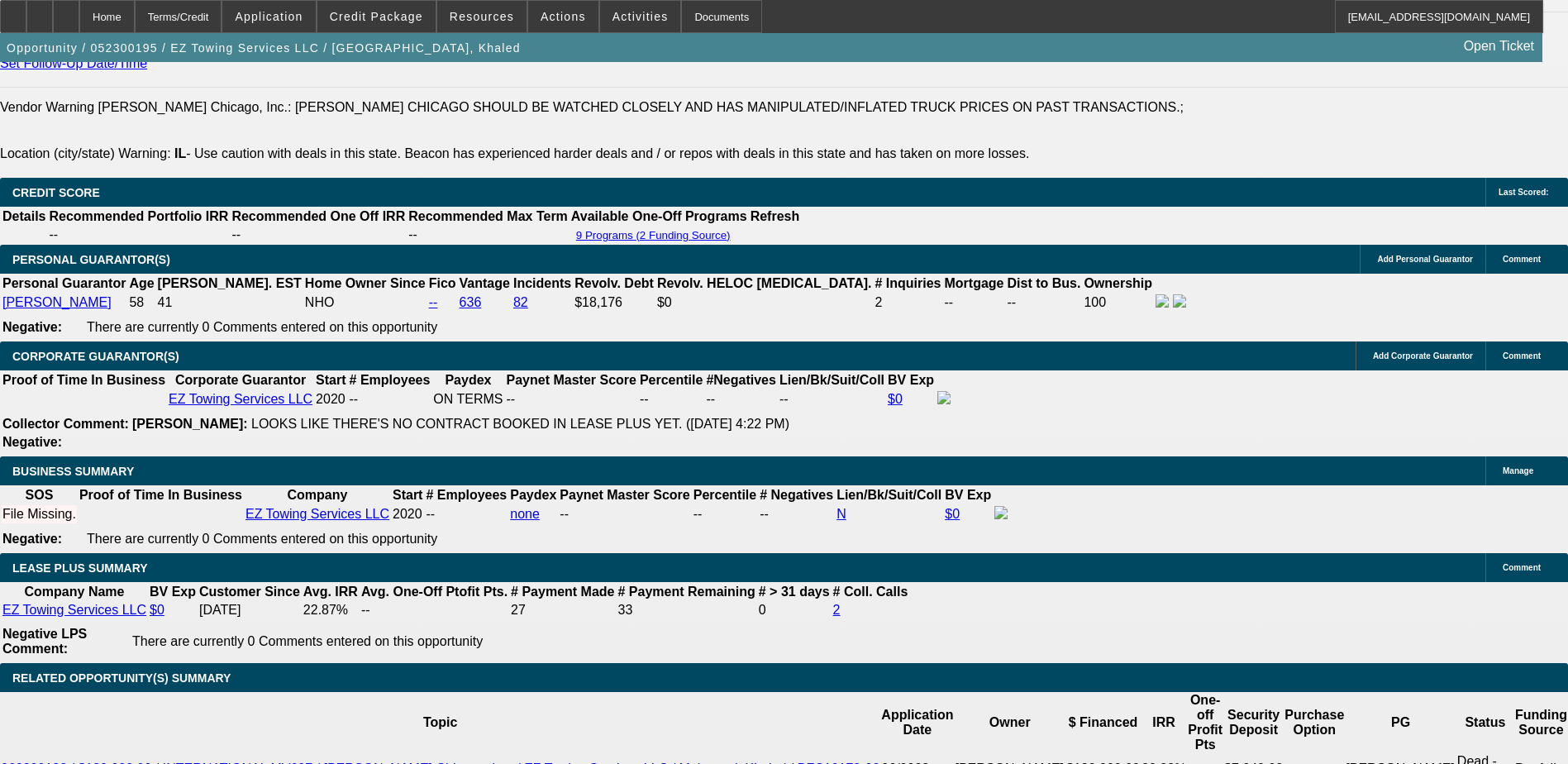
select select "1"
select select "2"
select select "6"
select select "1"
select select "2"
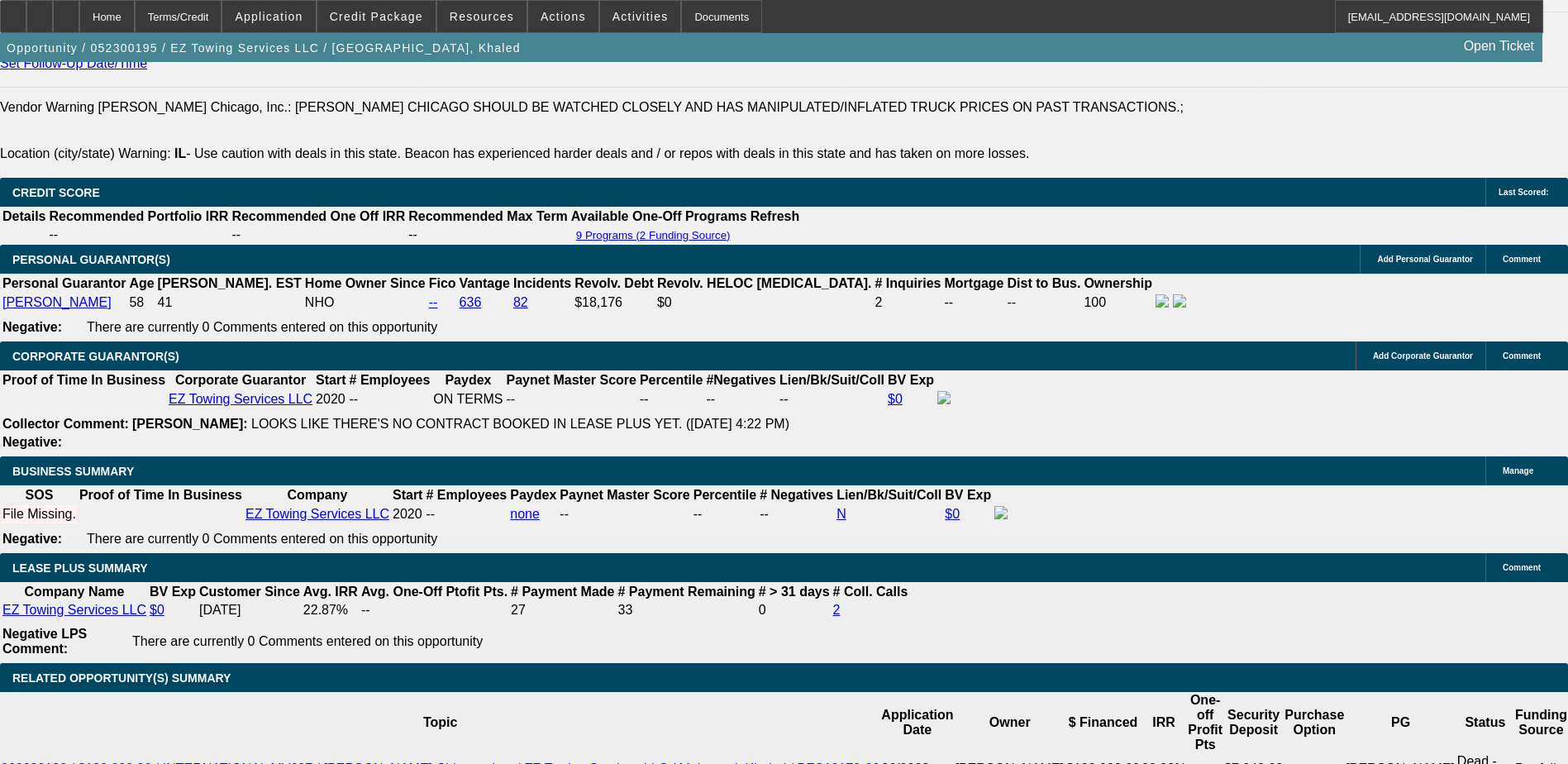
select select "6"
select select "1"
select select "2"
select select "4"
select select "1"
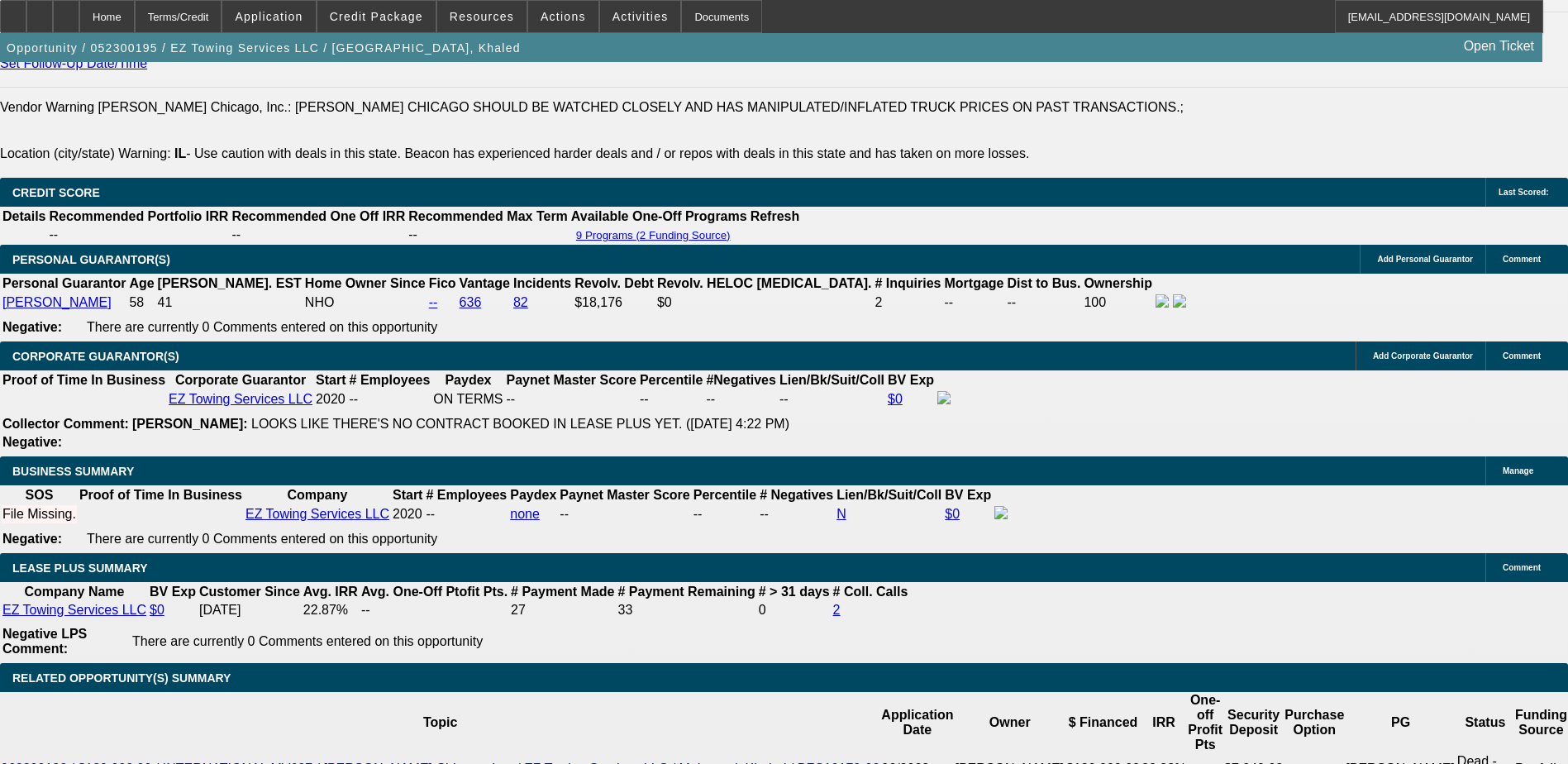
select select "2"
select select "4"
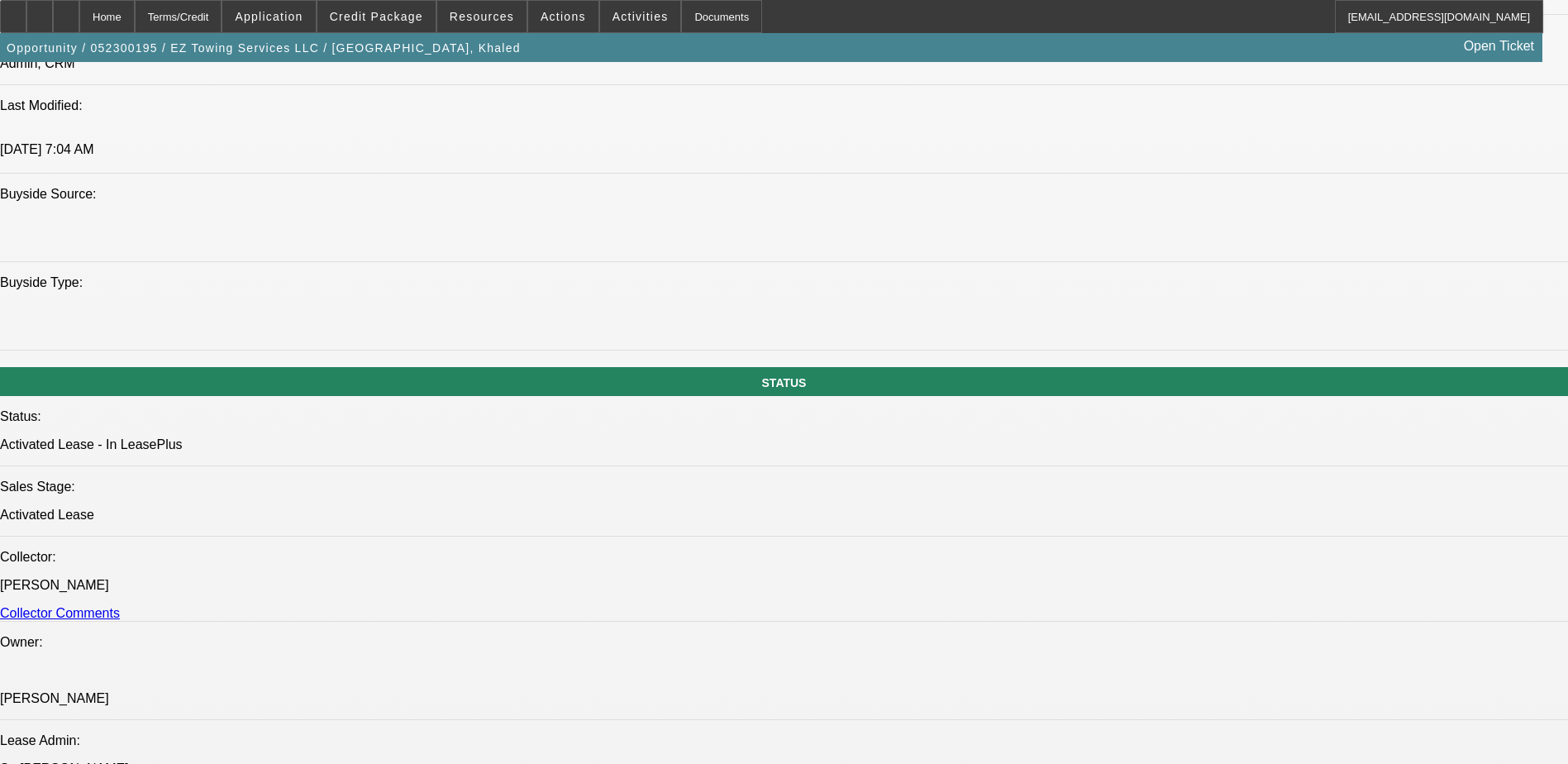
scroll to position [1509, 0]
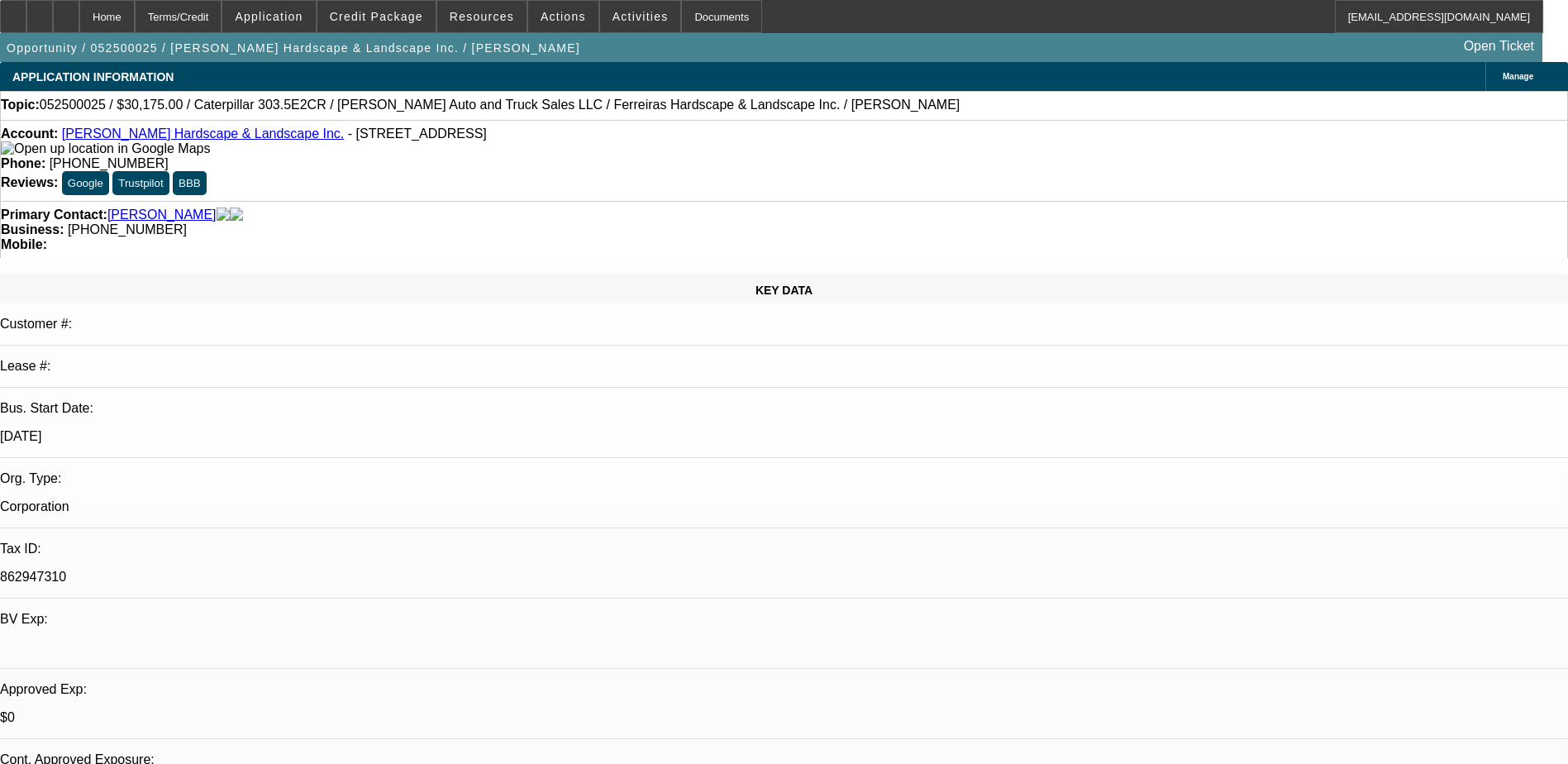
select select "0.15"
select select "2"
select select "0"
select select "6"
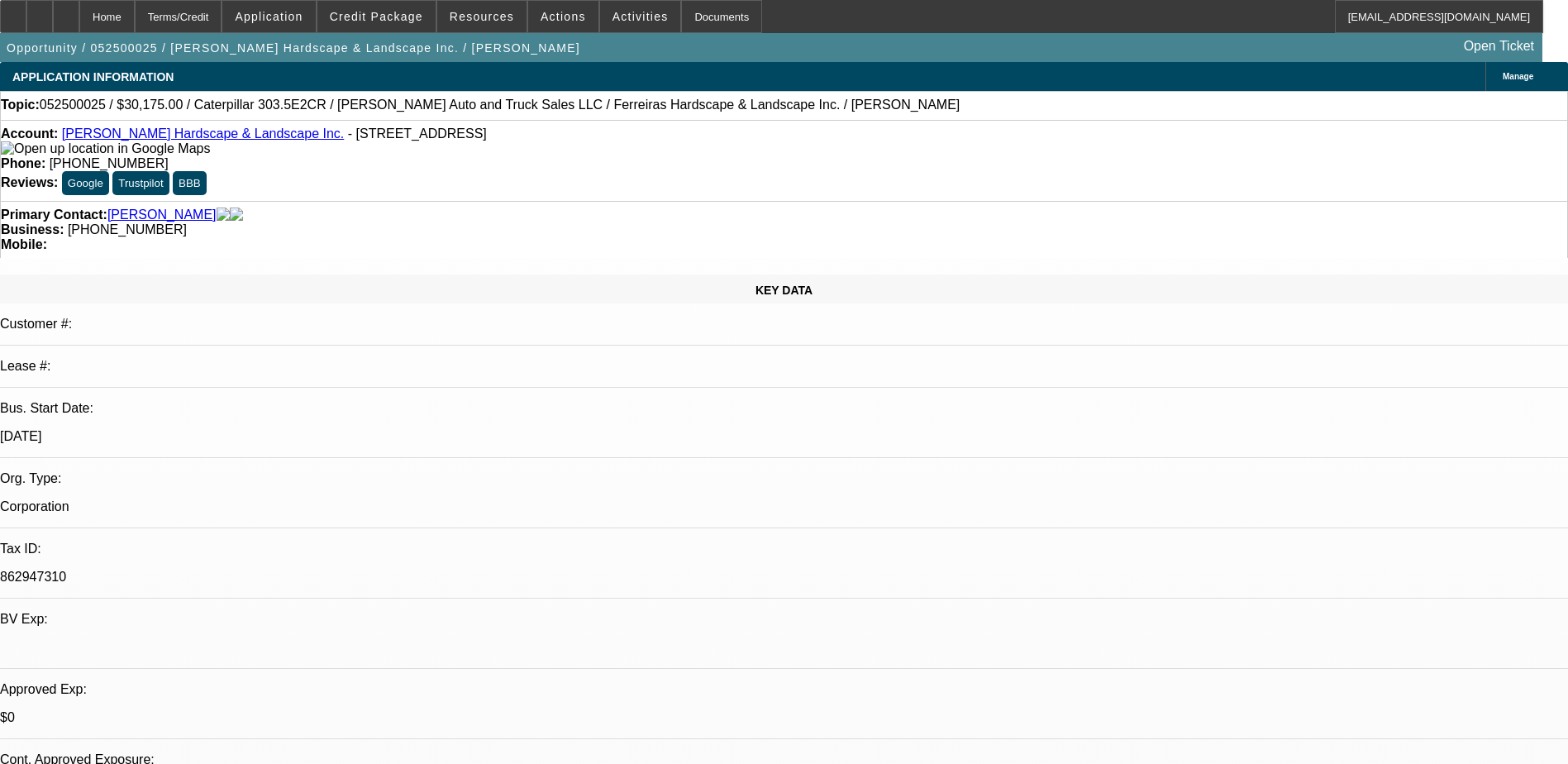
select select "0"
select select "6"
select select "0.15"
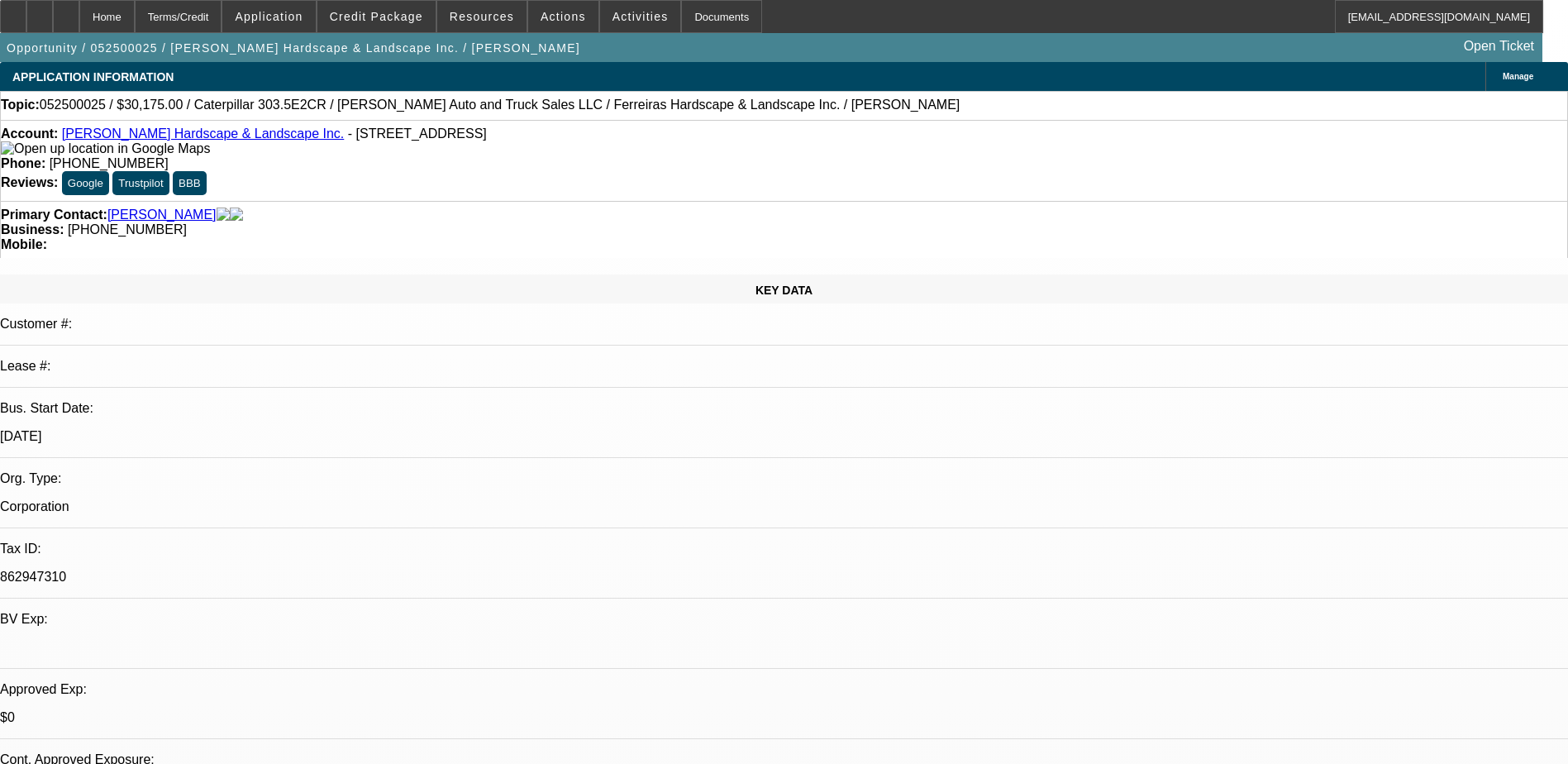
select select "2"
select select "0"
select select "6"
select select "0.15"
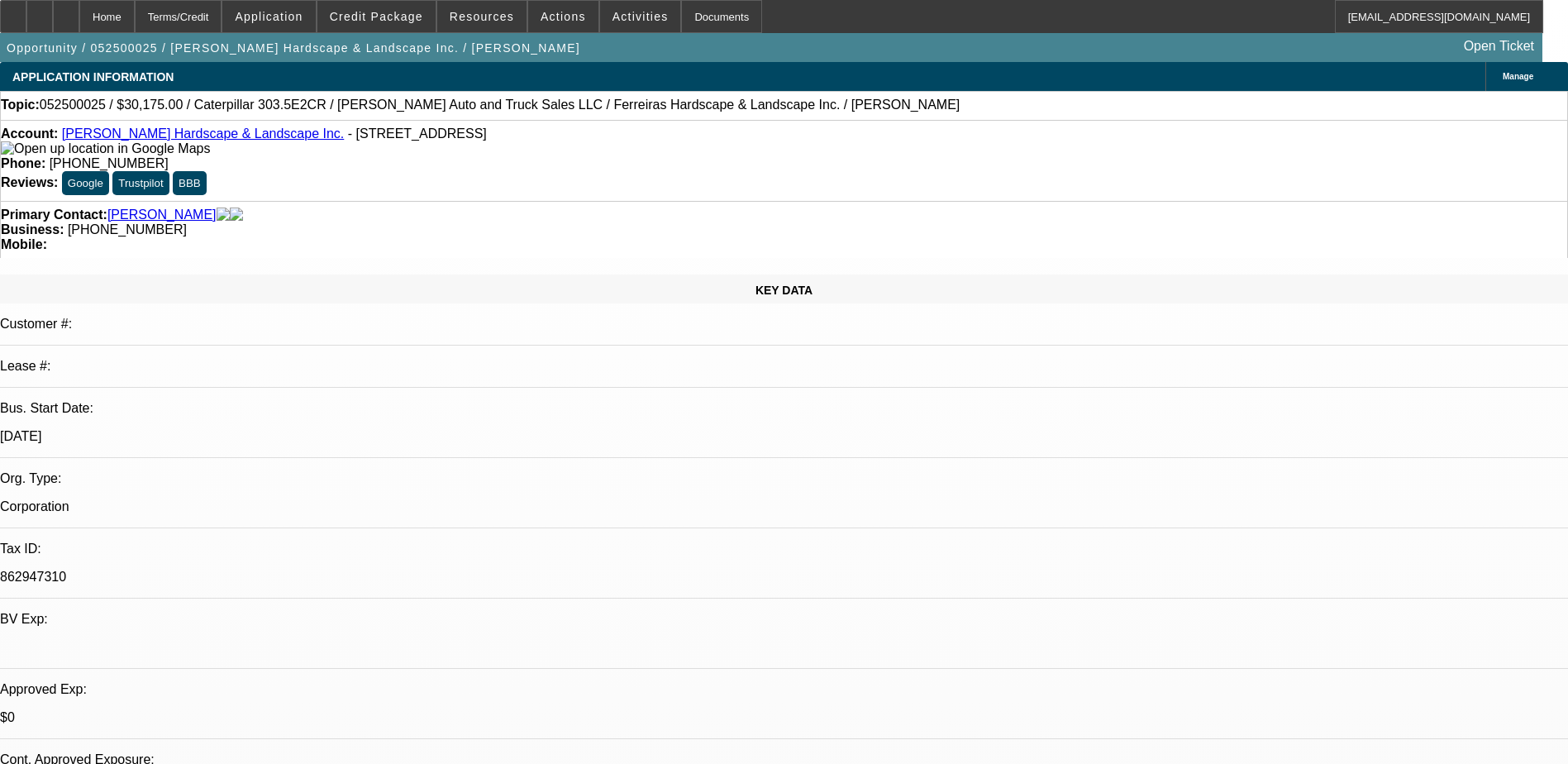
select select "0"
select select "6"
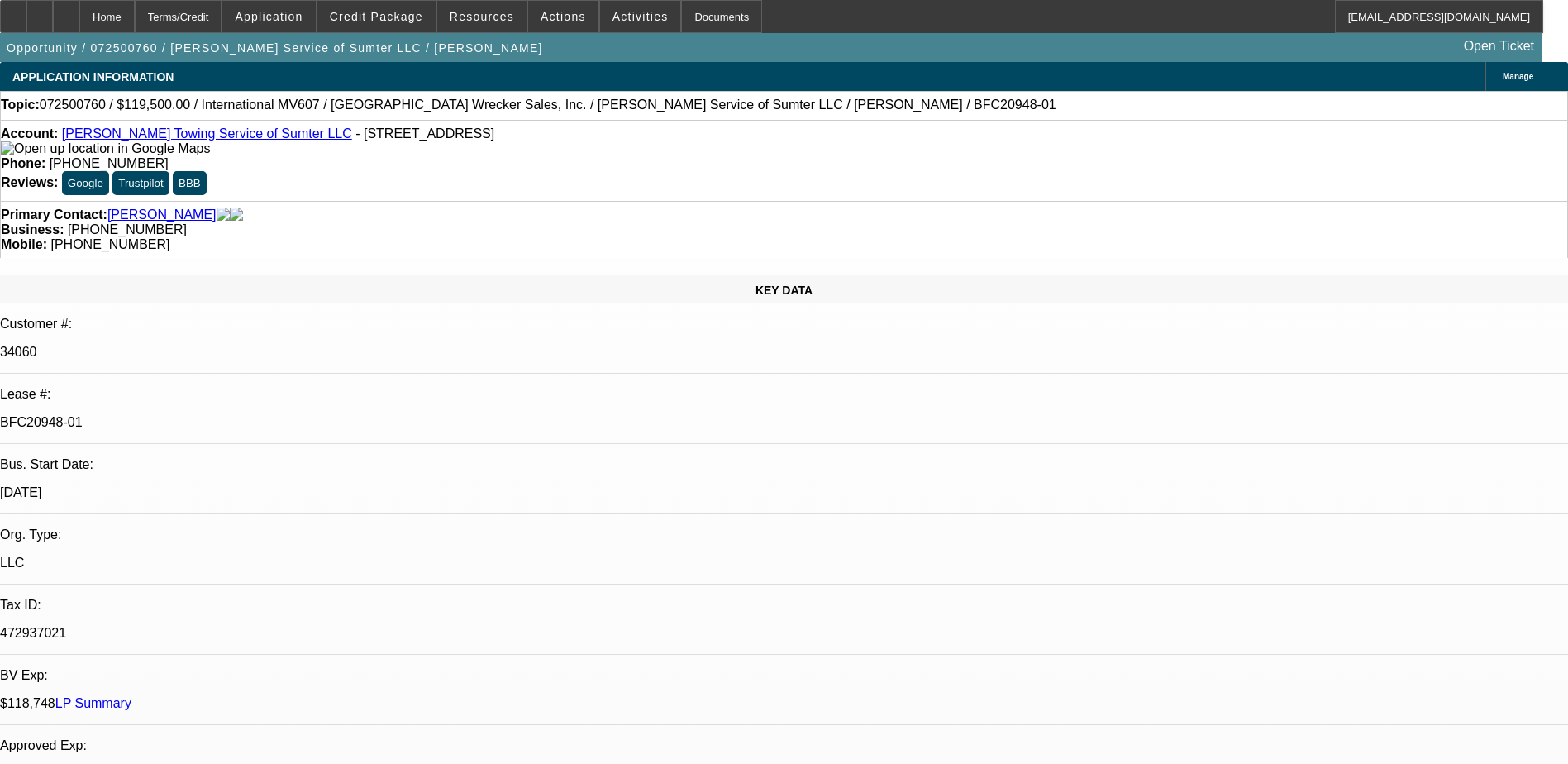
select select "0"
select select "2"
select select "0"
select select "2"
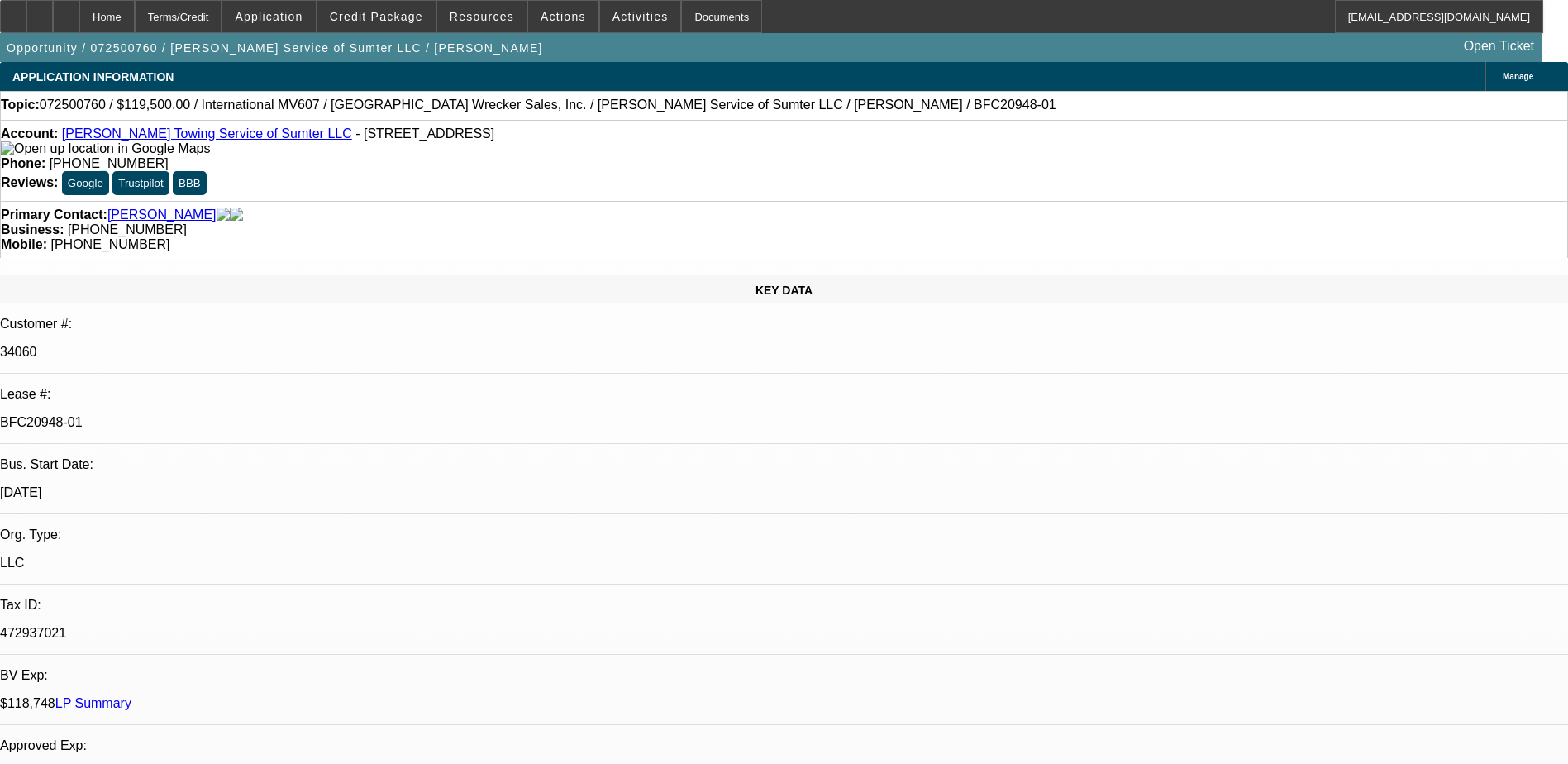
select select "0"
select select "2"
select select "0"
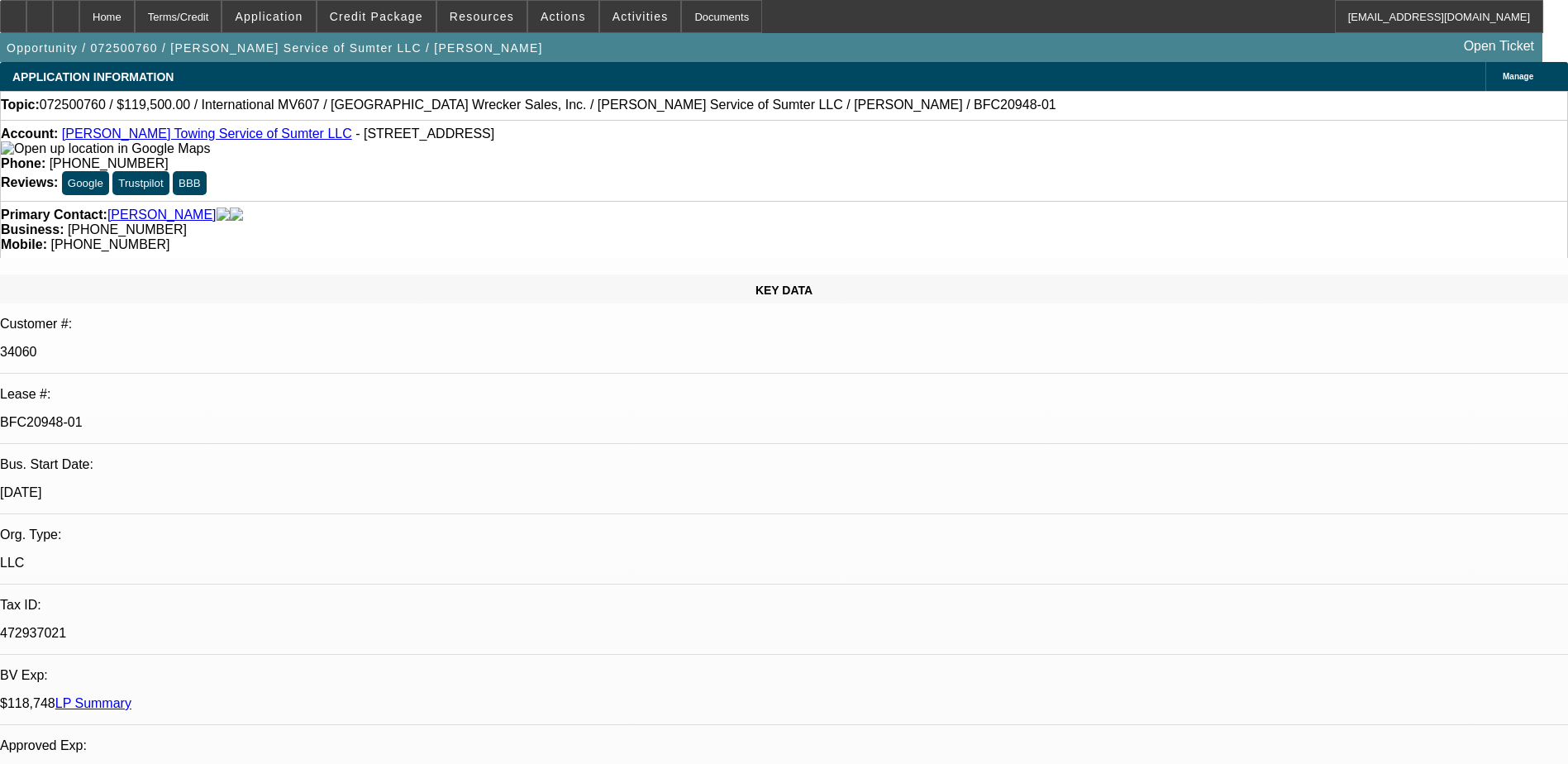
select select "2"
select select "0"
select select "1"
select select "2"
select select "6"
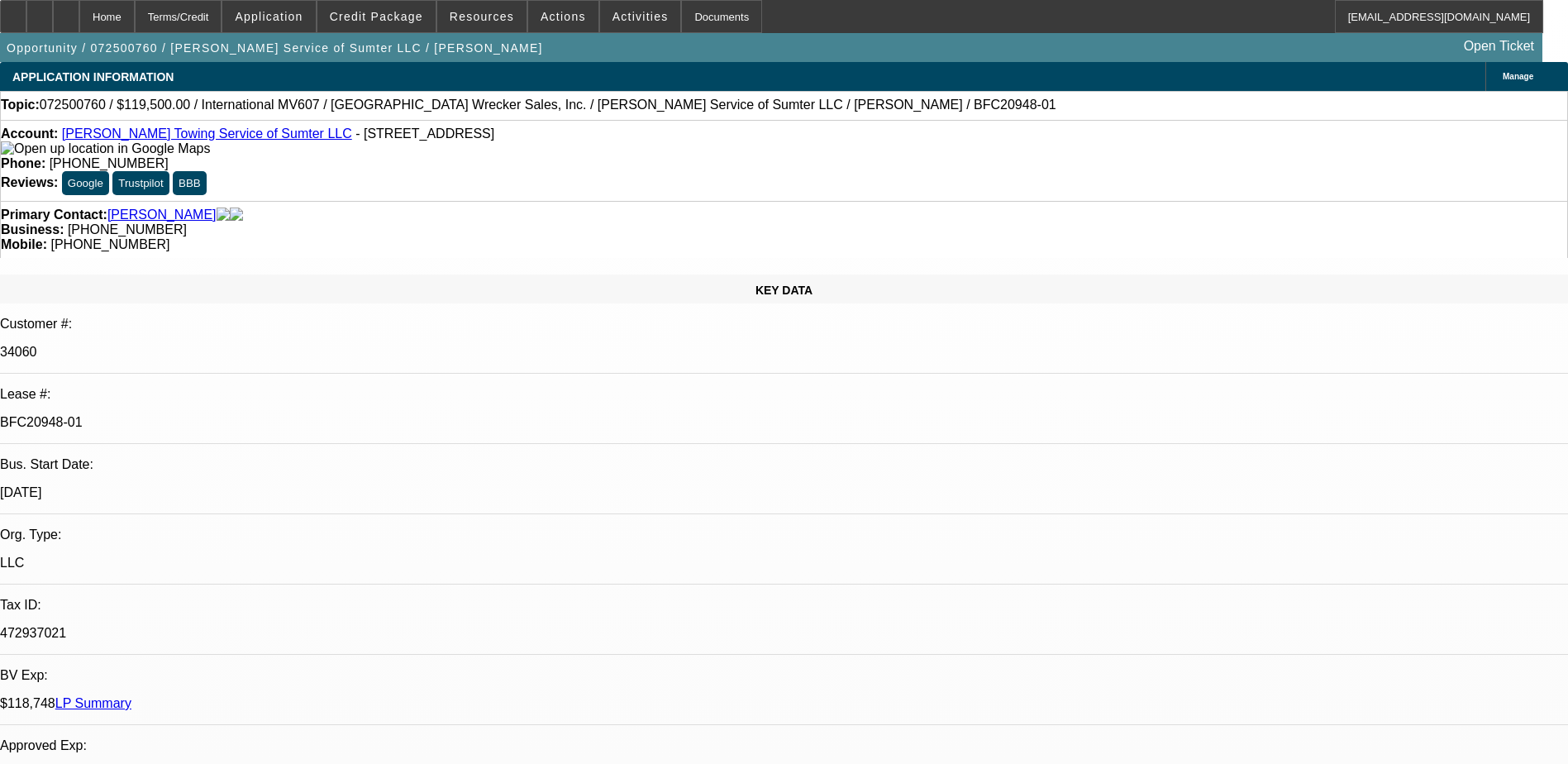
select select "1"
select select "2"
select select "6"
select select "1"
select select "2"
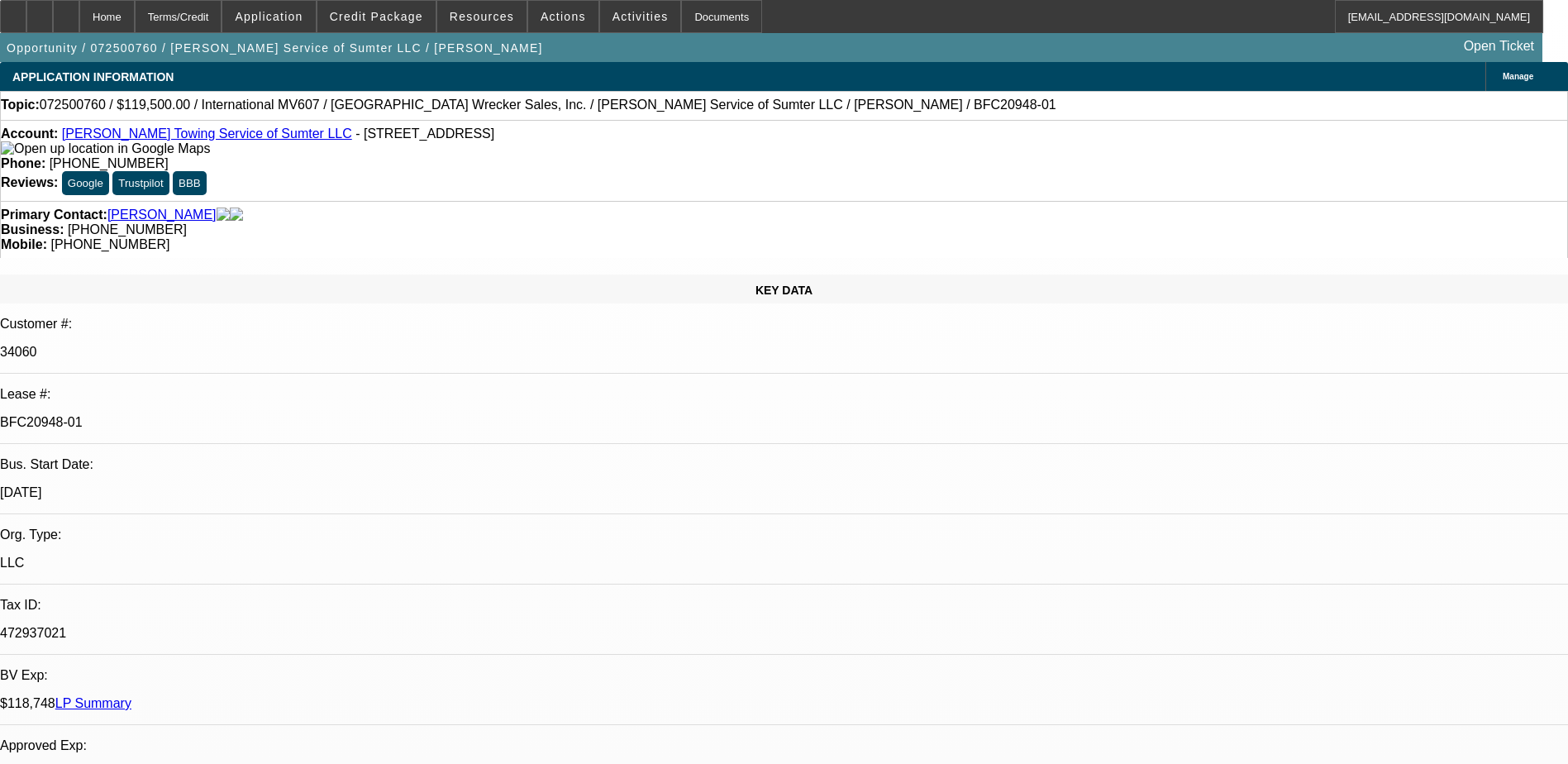
select select "6"
select select "1"
select select "2"
select select "6"
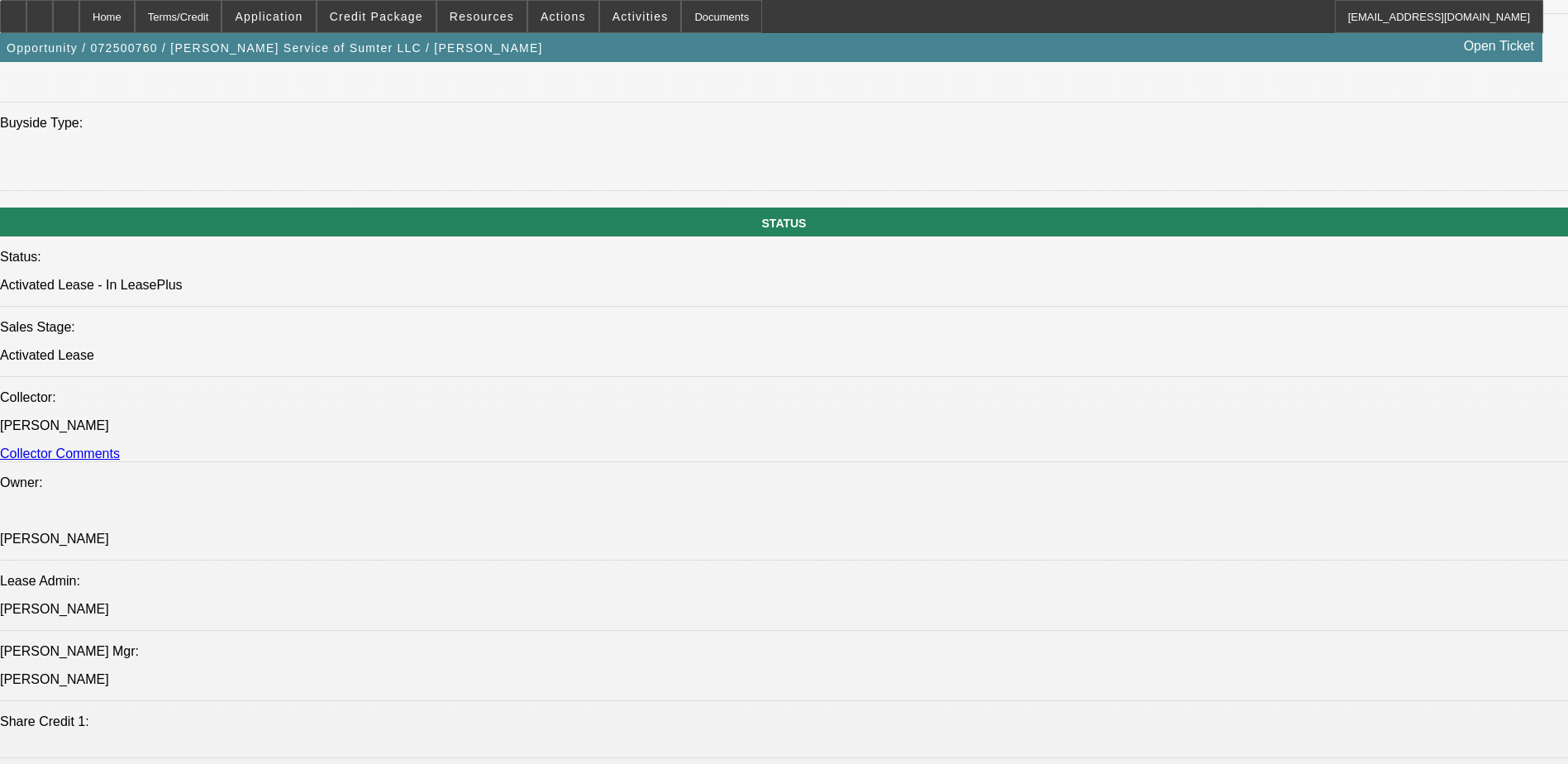
scroll to position [1736, 0]
